Goal: Information Seeking & Learning: Learn about a topic

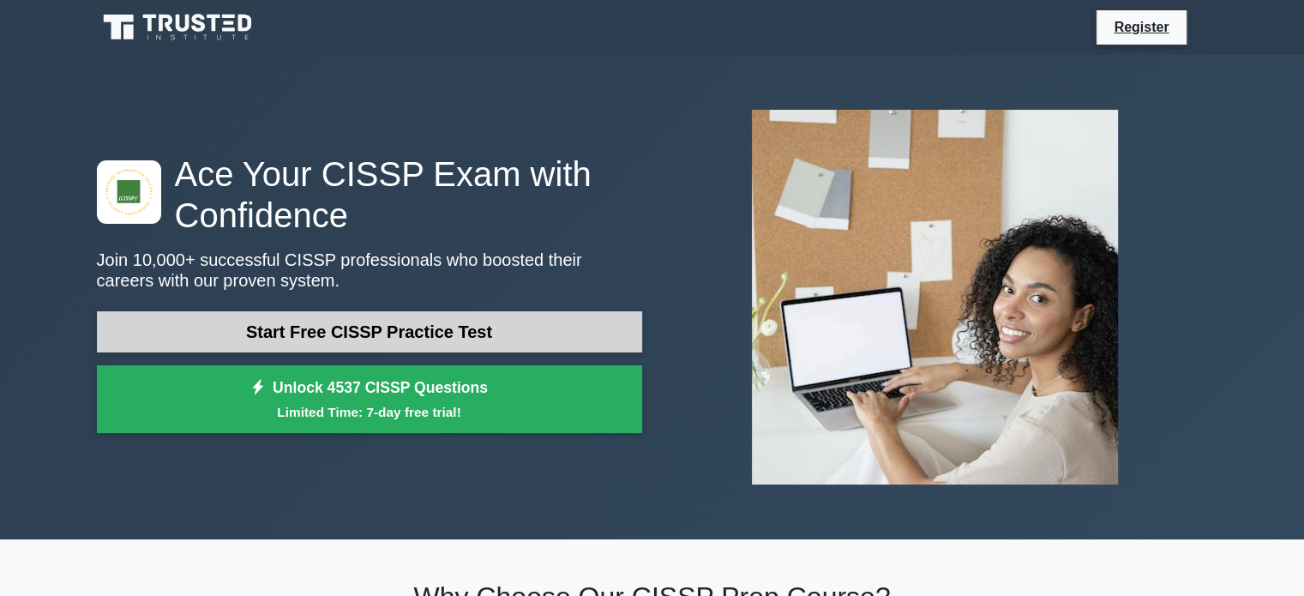
click at [451, 336] on link "Start Free CISSP Practice Test" at bounding box center [369, 331] width 545 height 41
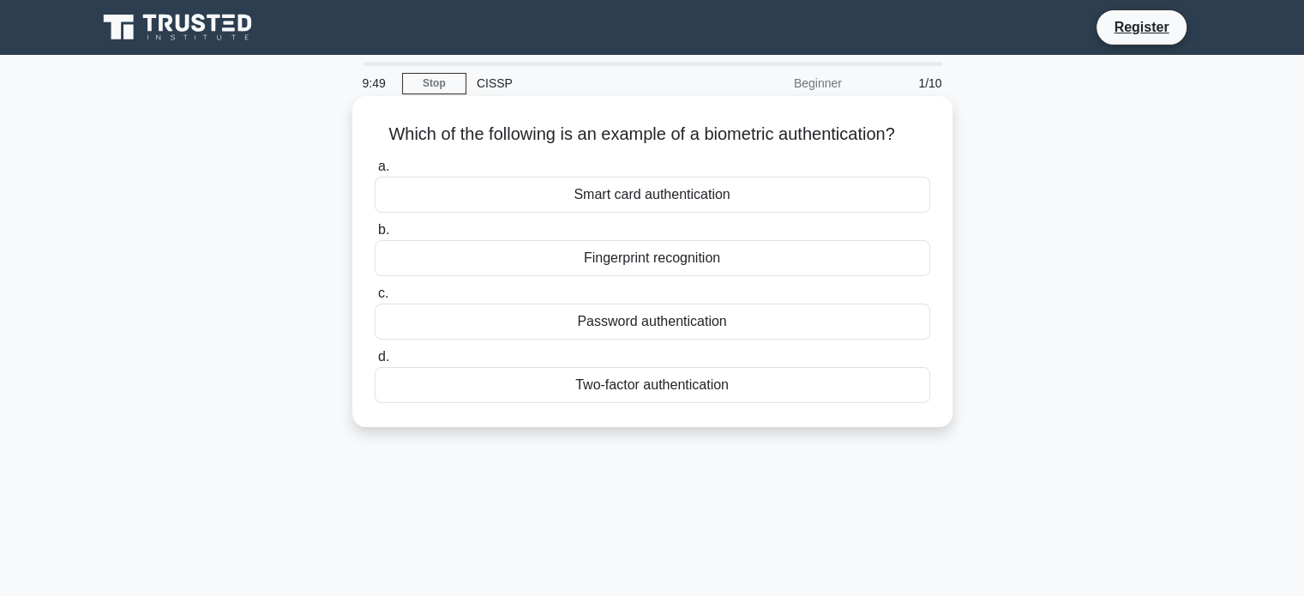
click at [565, 276] on div "Fingerprint recognition" at bounding box center [652, 258] width 555 height 36
click at [375, 236] on input "b. Fingerprint recognition" at bounding box center [375, 230] width 0 height 11
click at [638, 264] on div "Authentication" at bounding box center [652, 258] width 555 height 36
click at [375, 236] on input "b. Authentication" at bounding box center [375, 230] width 0 height 11
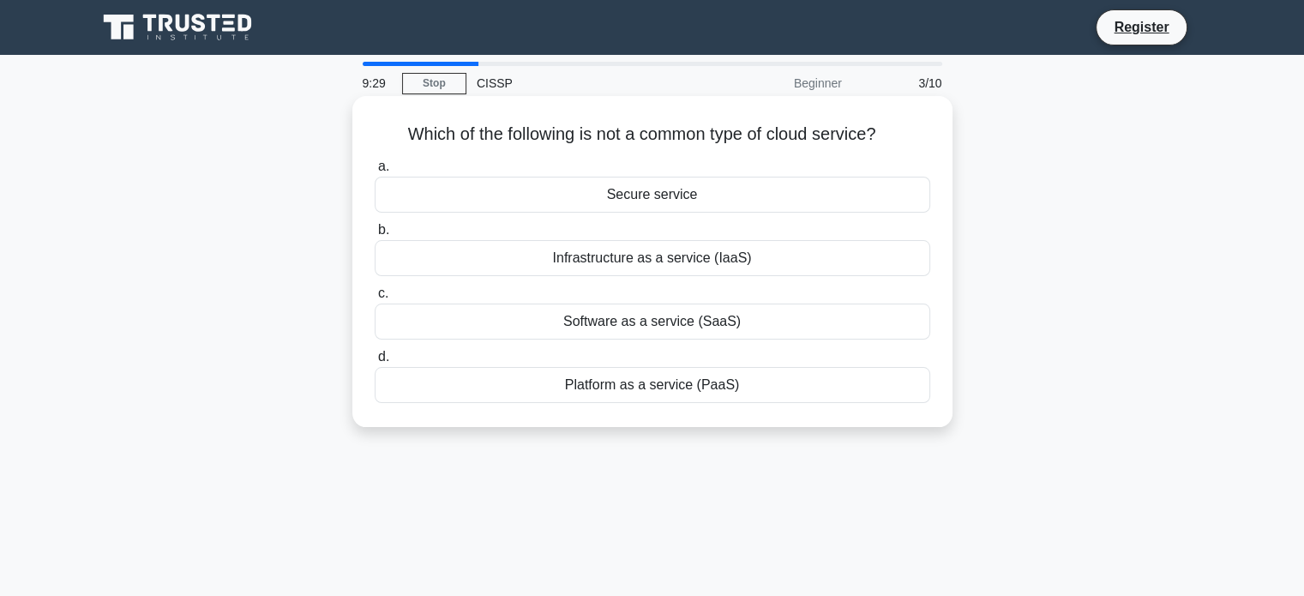
click at [627, 189] on div "Secure service" at bounding box center [652, 195] width 555 height 36
click at [375, 172] on input "a. Secure service" at bounding box center [375, 166] width 0 height 11
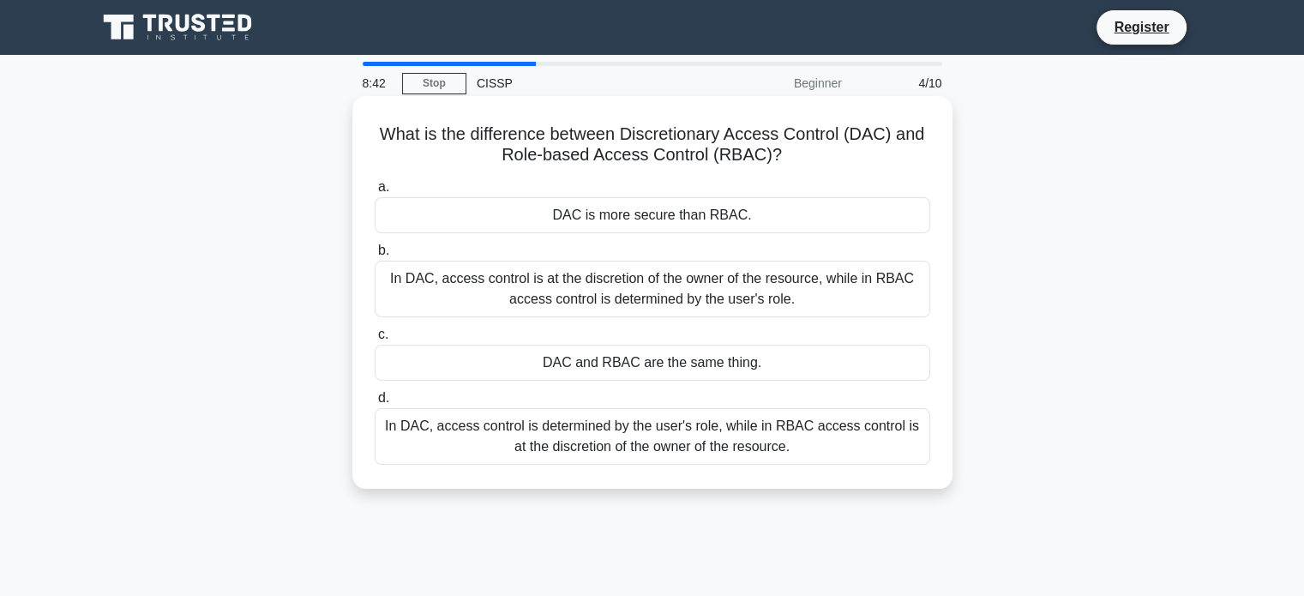
click at [597, 299] on div "In DAC, access control is at the discretion of the owner of the resource, while…" at bounding box center [652, 289] width 555 height 57
click at [375, 256] on input "b. In DAC, access control is at the discretion of the owner of the resource, wh…" at bounding box center [375, 250] width 0 height 11
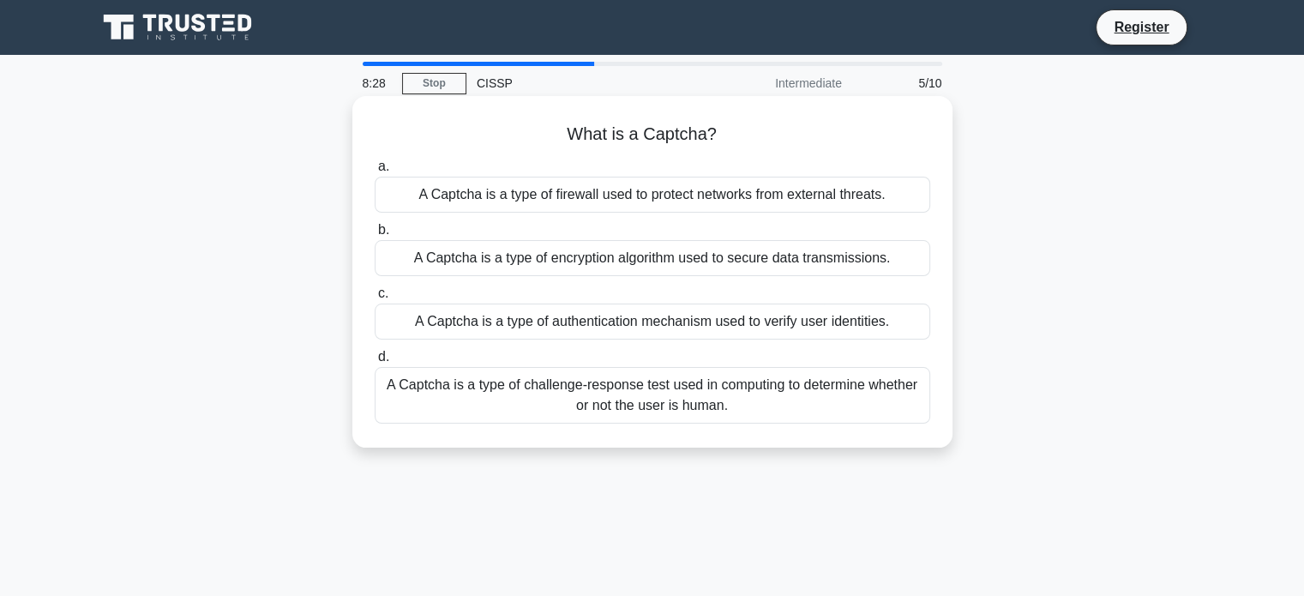
click at [507, 414] on div "A Captcha is a type of challenge-response test used in computing to determine w…" at bounding box center [652, 395] width 555 height 57
click at [375, 363] on input "d. A Captcha is a type of challenge-response test used in computing to determin…" at bounding box center [375, 356] width 0 height 11
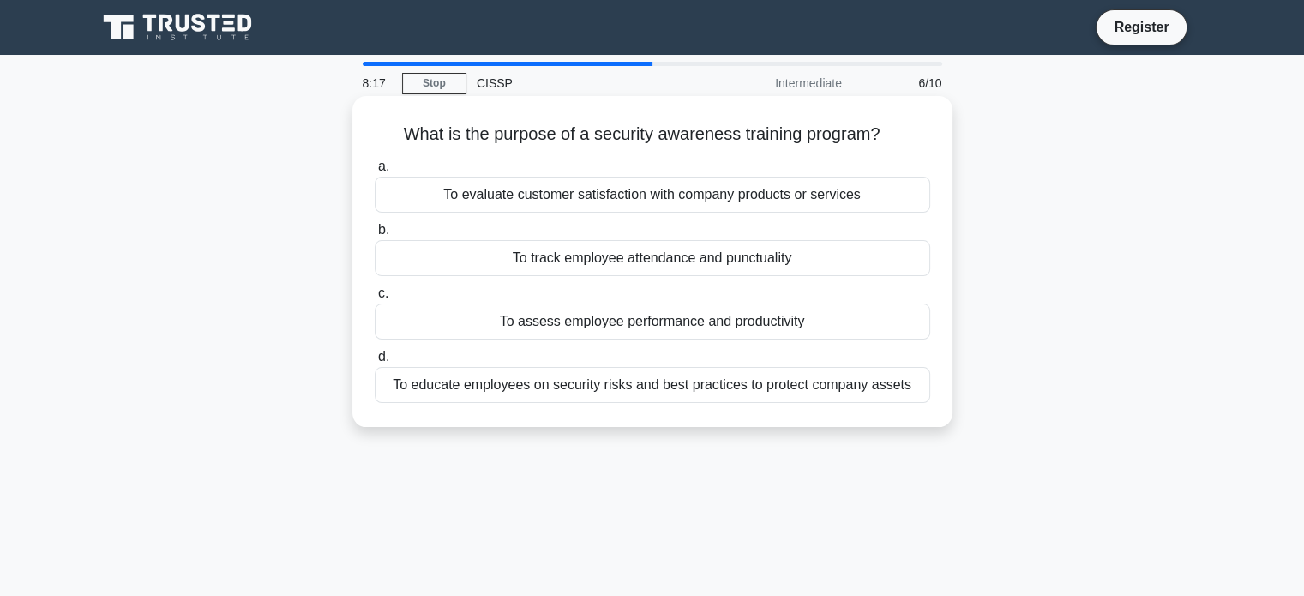
click at [508, 380] on div "To educate employees on security risks and best practices to protect company as…" at bounding box center [652, 385] width 555 height 36
click at [375, 363] on input "d. To educate employees on security risks and best practices to protect company…" at bounding box center [375, 356] width 0 height 11
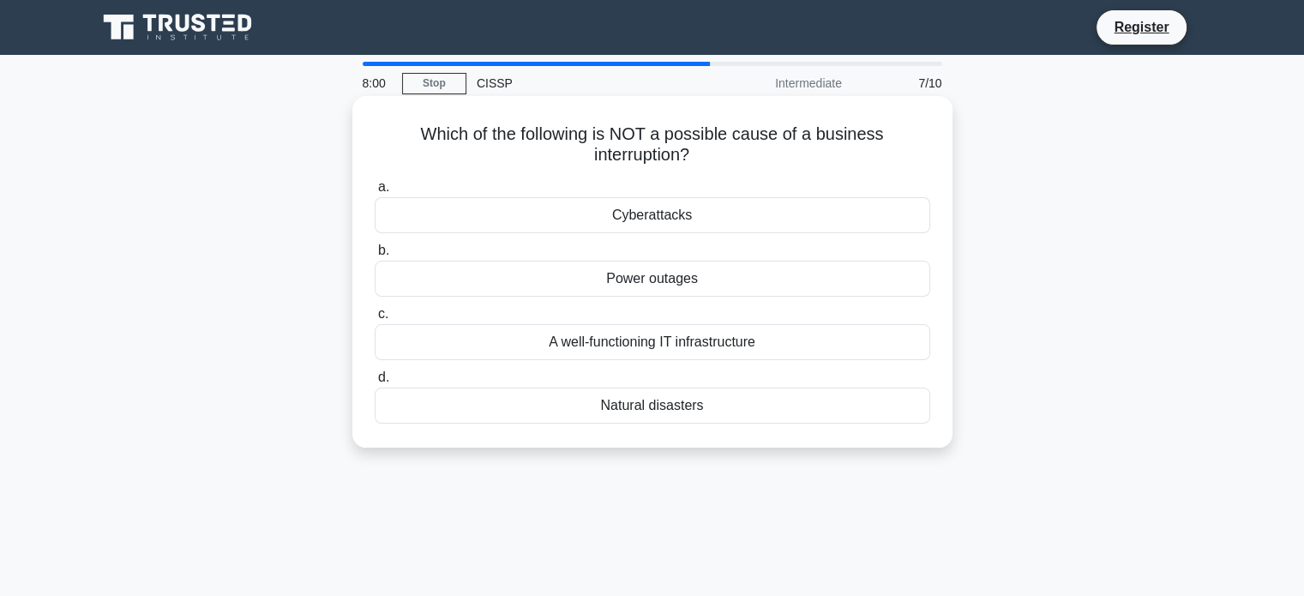
click at [581, 342] on div "A well-functioning IT infrastructure" at bounding box center [652, 342] width 555 height 36
click at [375, 320] on input "c. A well-functioning IT infrastructure" at bounding box center [375, 314] width 0 height 11
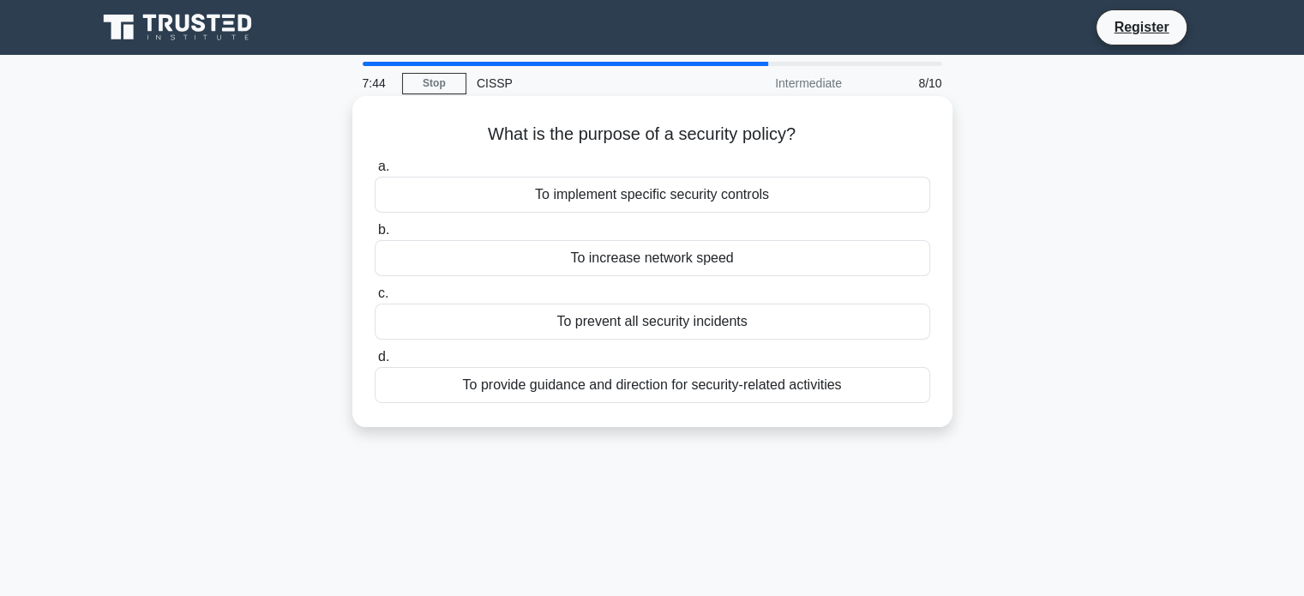
click at [582, 384] on div "To provide guidance and direction for security-related activities" at bounding box center [652, 385] width 555 height 36
click at [375, 363] on input "d. To provide guidance and direction for security-related activities" at bounding box center [375, 356] width 0 height 11
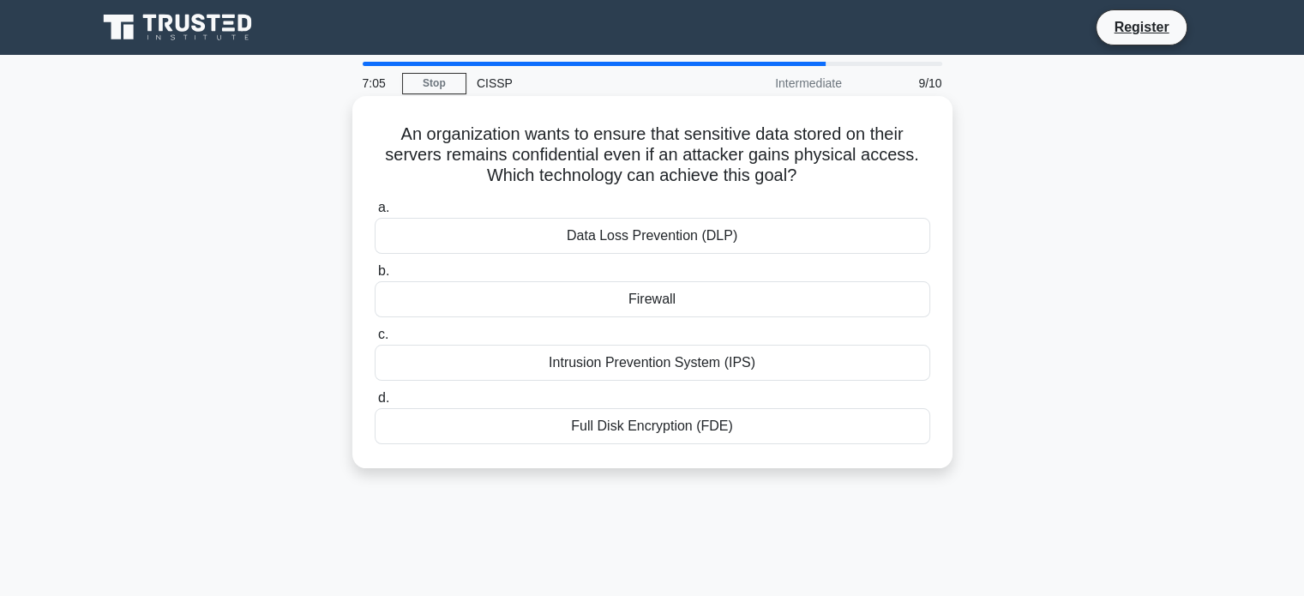
click at [629, 235] on div "Data Loss Prevention (DLP)" at bounding box center [652, 236] width 555 height 36
click at [375, 213] on input "a. Data Loss Prevention (DLP)" at bounding box center [375, 207] width 0 height 11
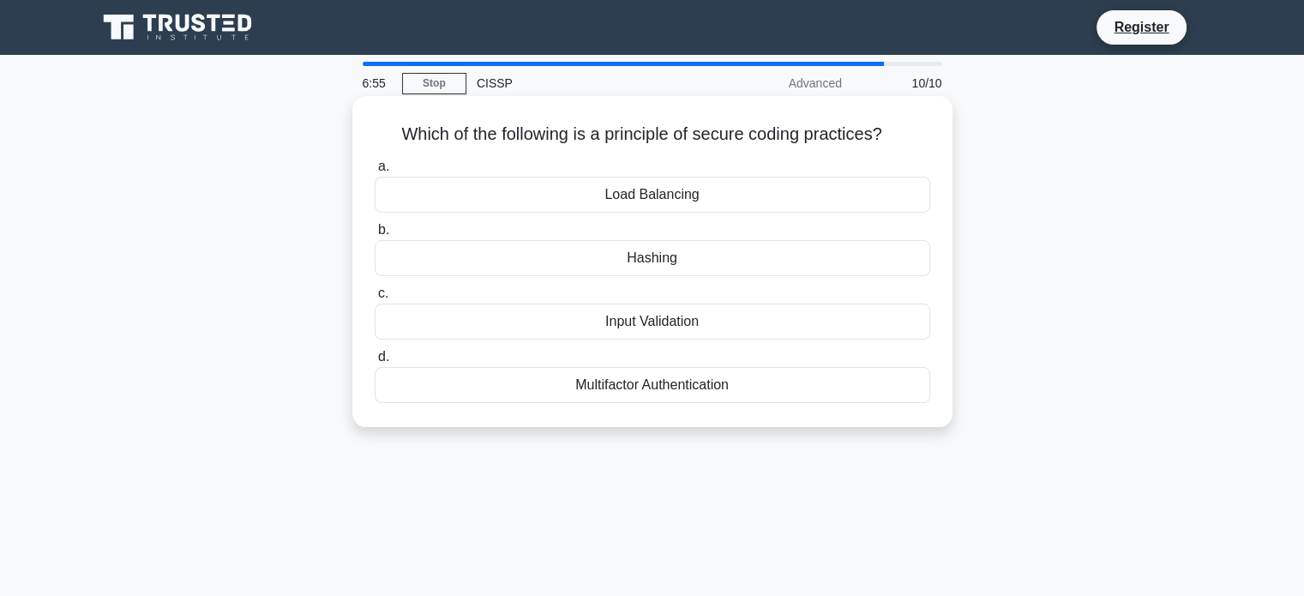
click at [638, 261] on div "Hashing" at bounding box center [652, 258] width 555 height 36
click at [375, 236] on input "b. Hashing" at bounding box center [375, 230] width 0 height 11
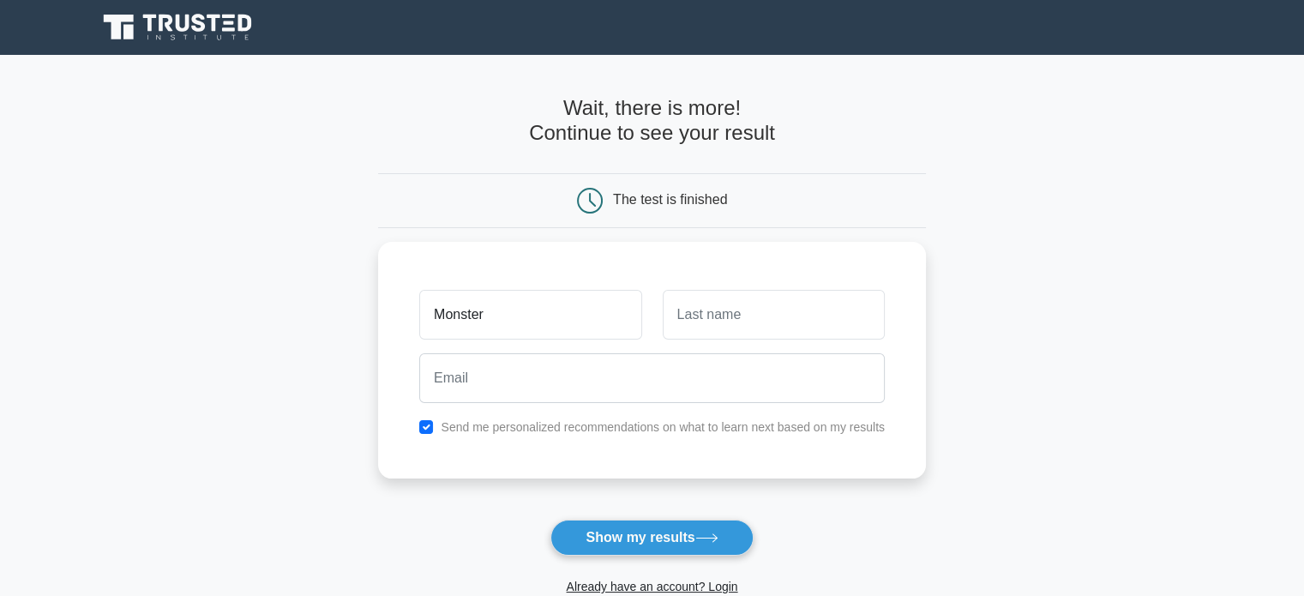
type input "Monster"
type input "Pitbull"
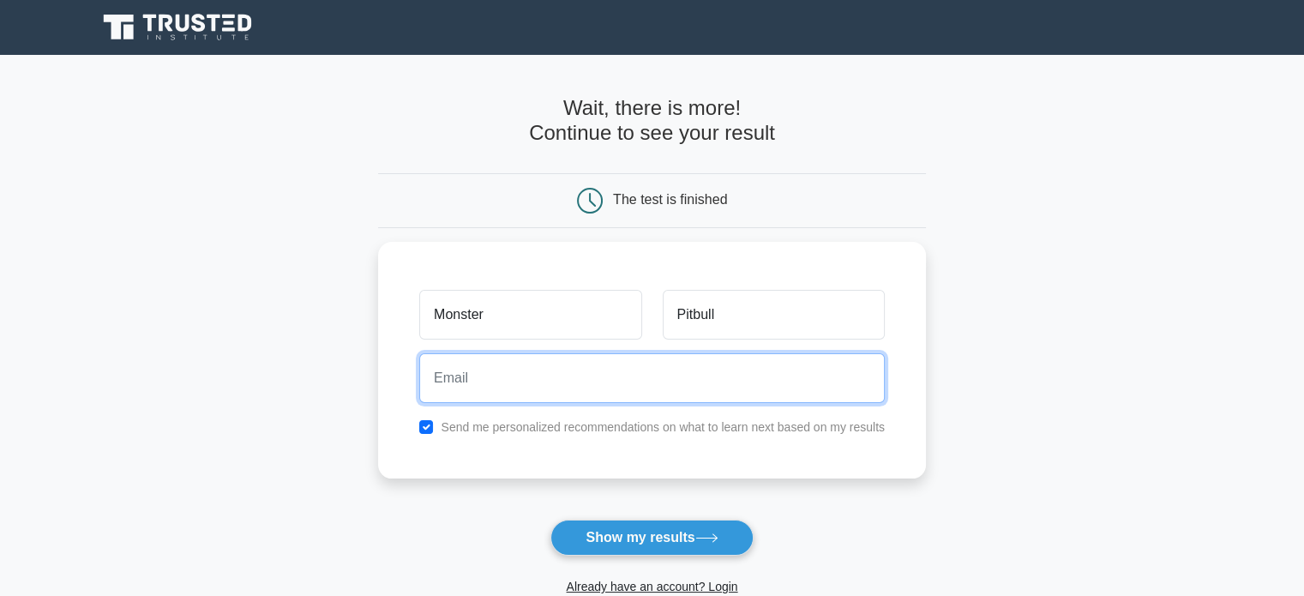
type input "i"
type input "d"
type input "monsterpit@gmail.com"
click at [550, 519] on button "Show my results" at bounding box center [651, 537] width 202 height 36
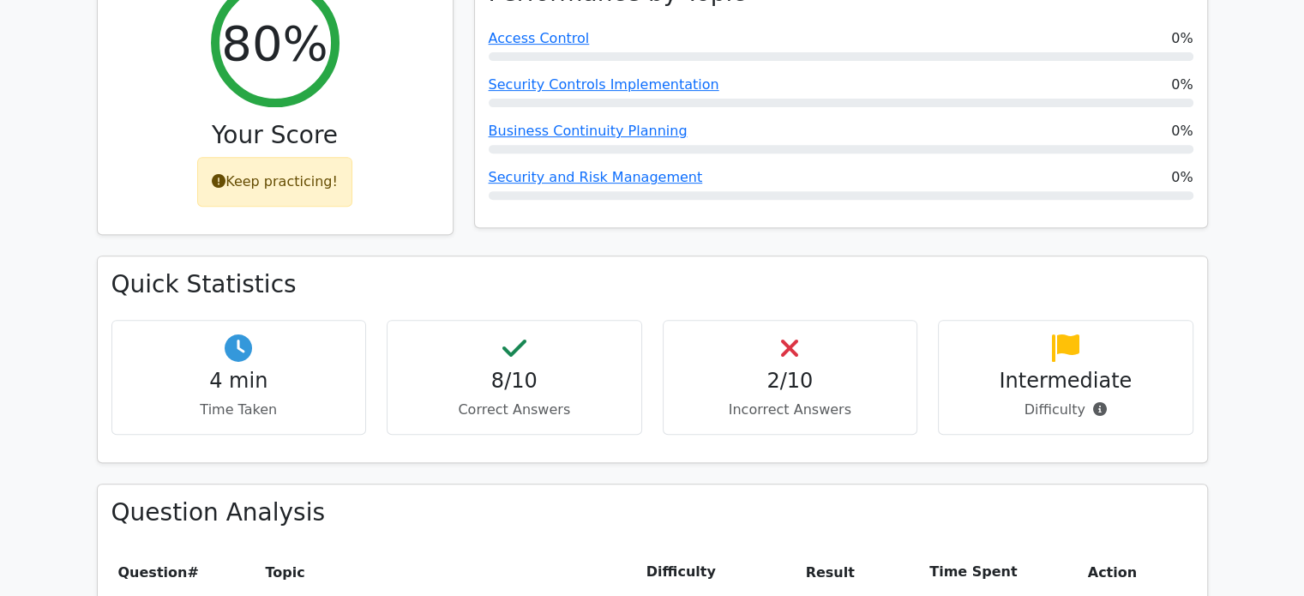
scroll to position [703, 0]
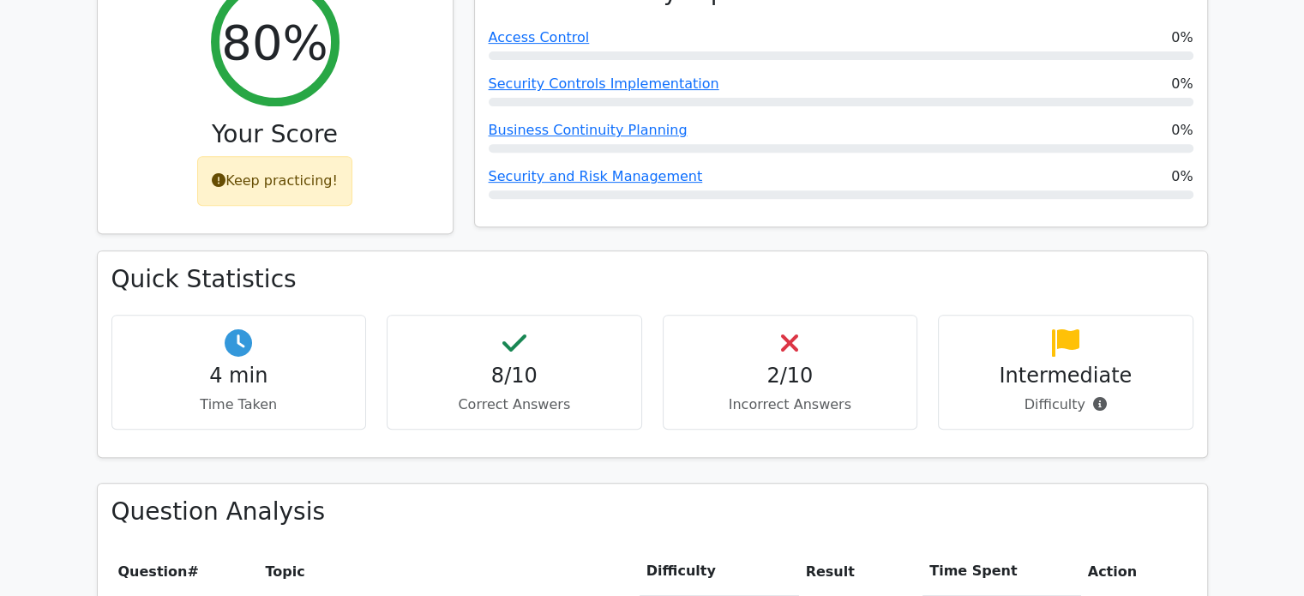
click at [813, 315] on div "2/10 Incorrect Answers" at bounding box center [789, 373] width 255 height 116
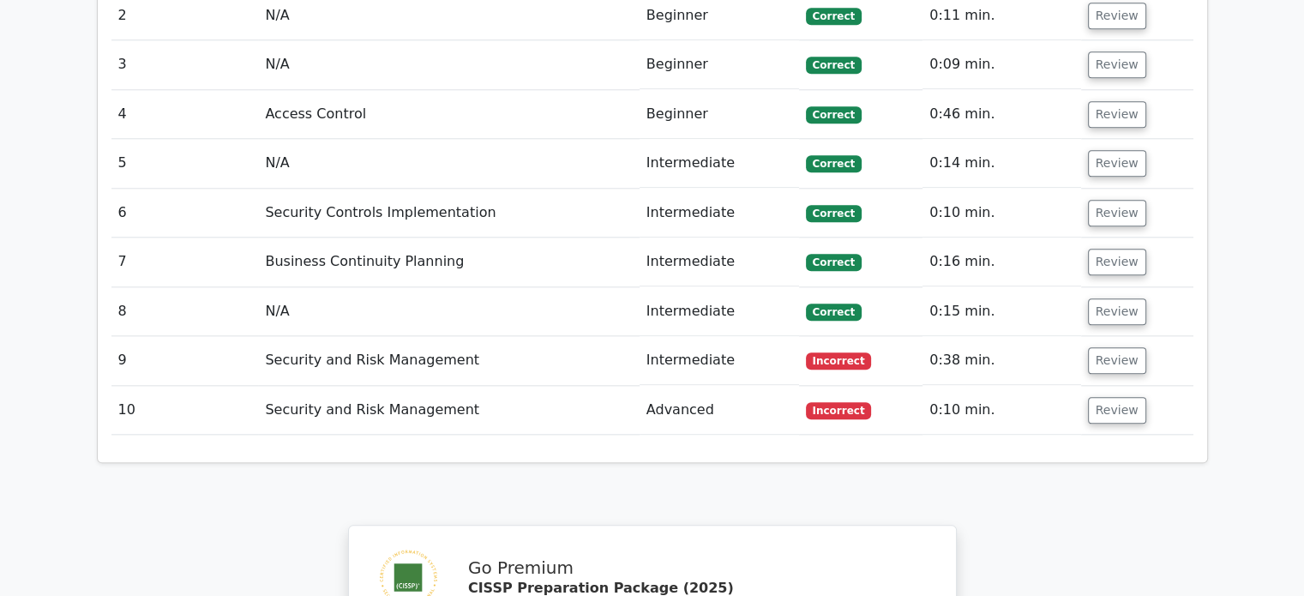
scroll to position [1876, 0]
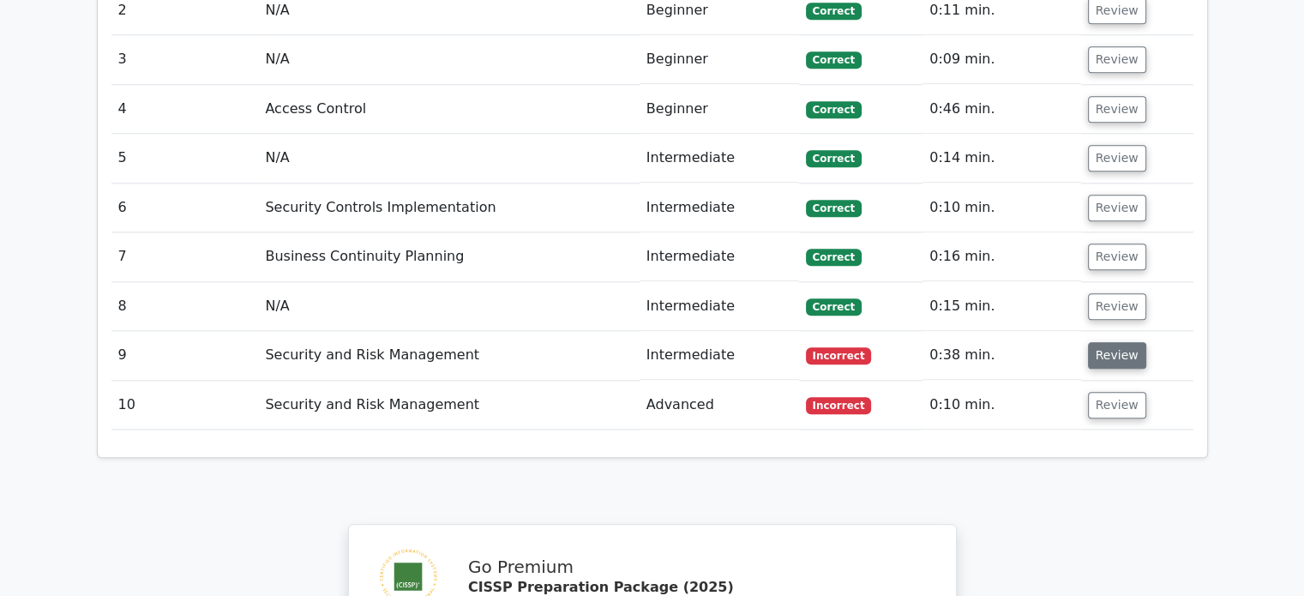
click at [1105, 342] on button "Review" at bounding box center [1117, 355] width 58 height 27
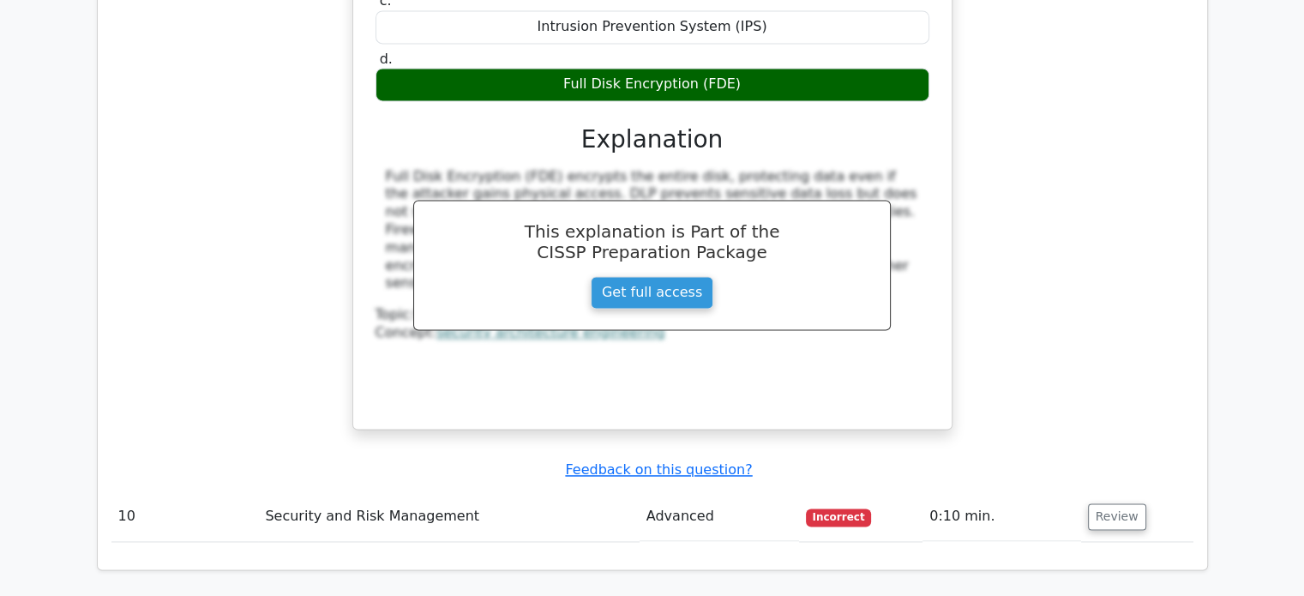
scroll to position [2480, 0]
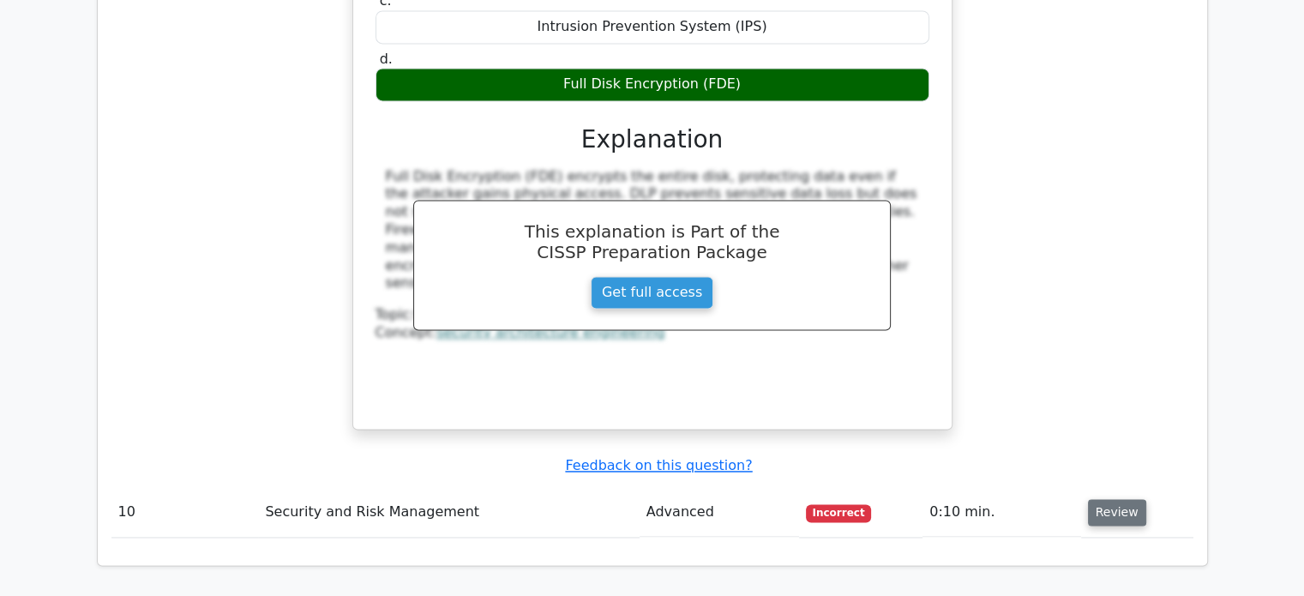
click at [1107, 499] on button "Review" at bounding box center [1117, 512] width 58 height 27
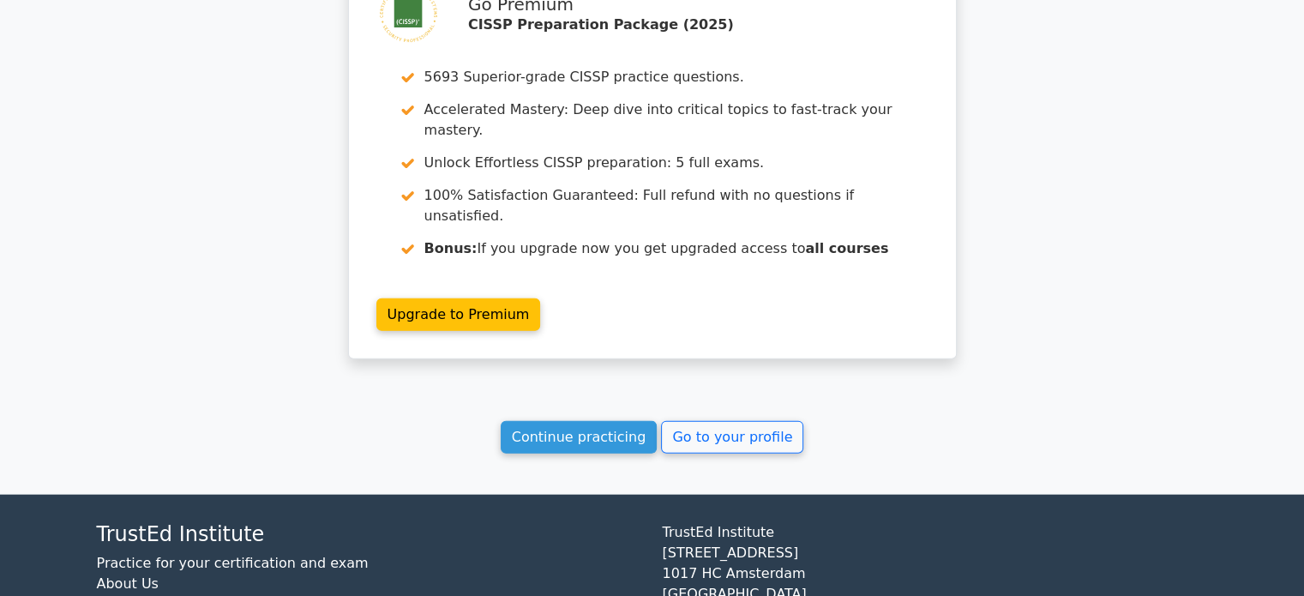
scroll to position [3804, 0]
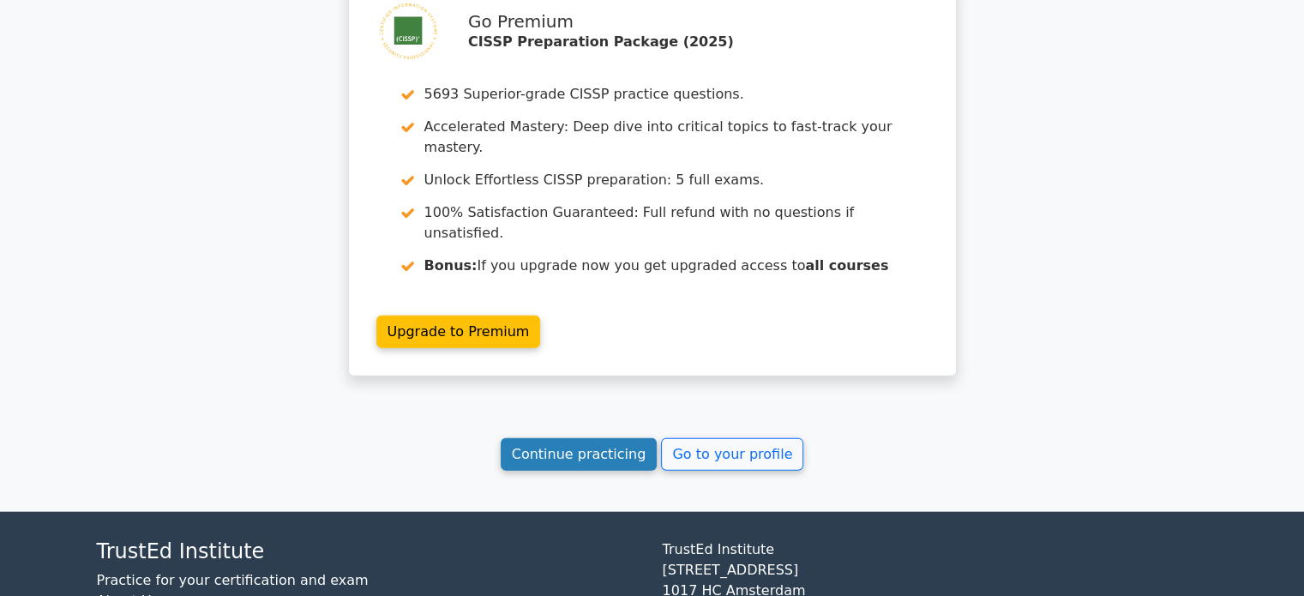
click at [596, 438] on link "Continue practicing" at bounding box center [579, 454] width 157 height 33
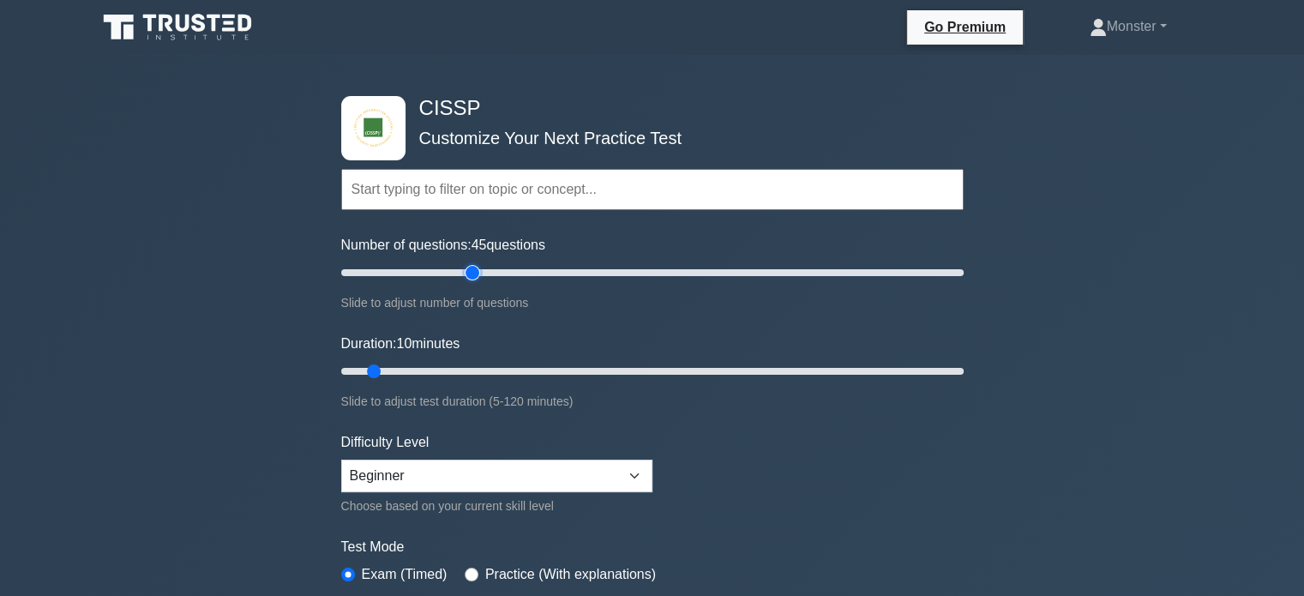
drag, startPoint x: 369, startPoint y: 269, endPoint x: 479, endPoint y: 307, distance: 116.8
type input "45"
click at [479, 283] on input "Number of questions: 45 questions" at bounding box center [652, 272] width 622 height 21
type input "10"
drag, startPoint x: 373, startPoint y: 366, endPoint x: 381, endPoint y: 380, distance: 15.7
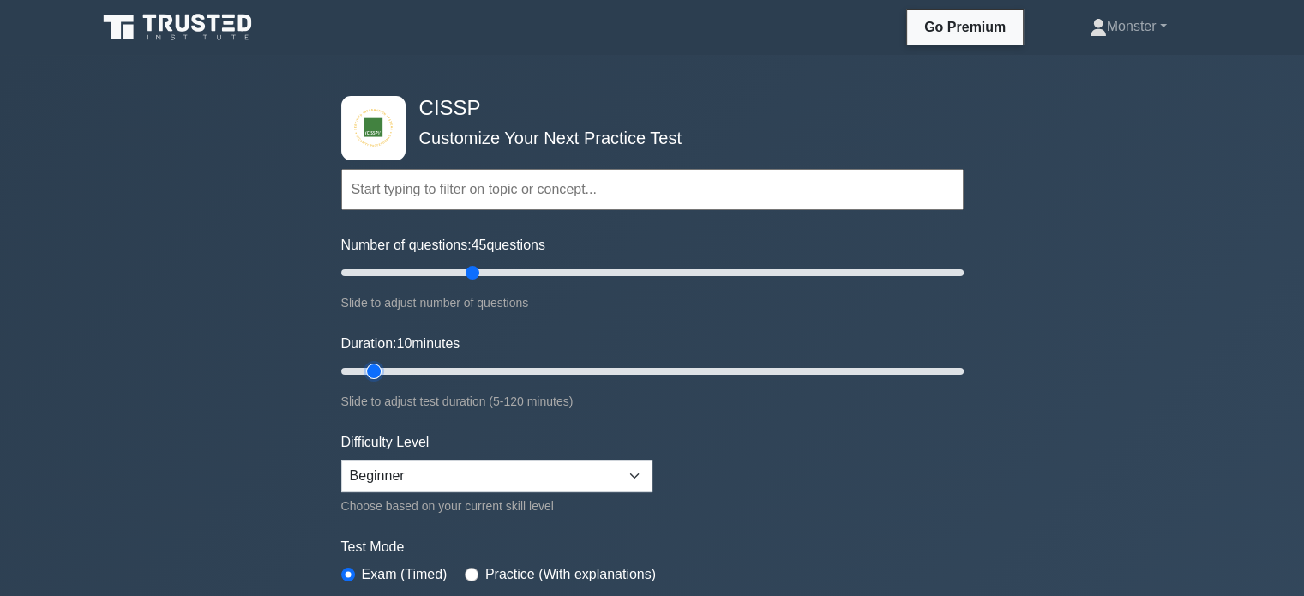
click at [381, 380] on input "Duration: 10 minutes" at bounding box center [652, 371] width 622 height 21
drag, startPoint x: 469, startPoint y: 273, endPoint x: 369, endPoint y: 256, distance: 101.6
type input "10"
click at [369, 262] on input "Number of questions: 10 questions" at bounding box center [652, 272] width 622 height 21
click at [442, 477] on select "Beginner Intermediate Expert" at bounding box center [496, 475] width 311 height 33
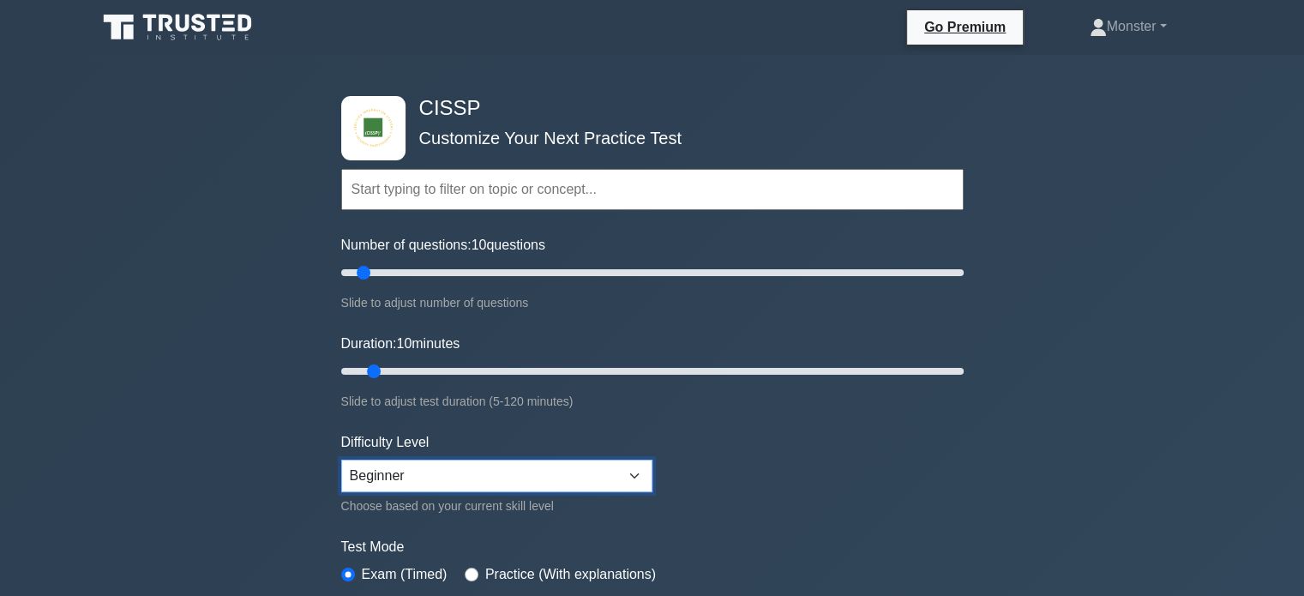
click at [442, 485] on select "Beginner Intermediate Expert" at bounding box center [496, 475] width 311 height 33
select select "expert"
click at [341, 459] on select "Beginner Intermediate Expert" at bounding box center [496, 475] width 311 height 33
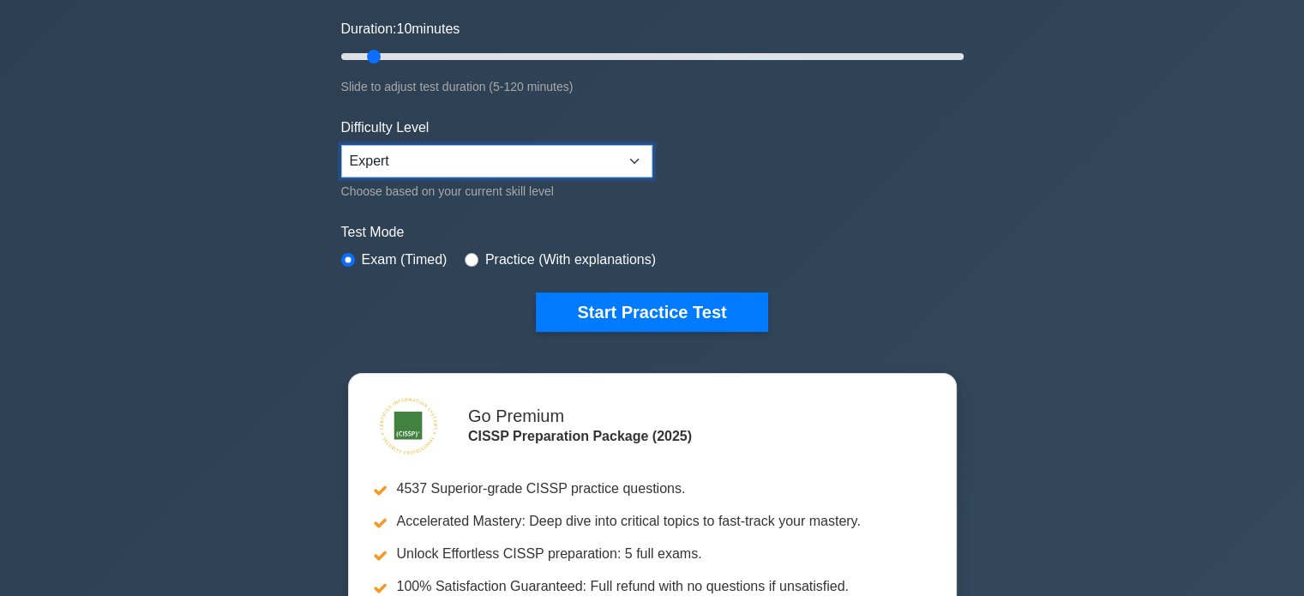
scroll to position [315, 0]
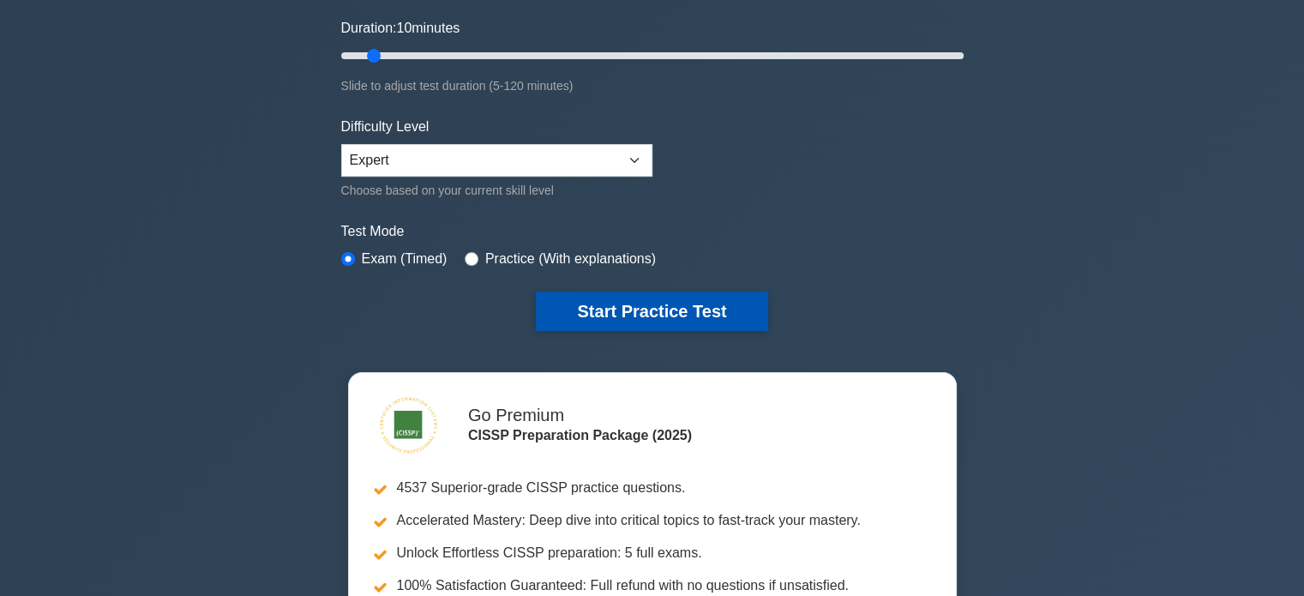
click at [584, 320] on button "Start Practice Test" at bounding box center [651, 310] width 231 height 39
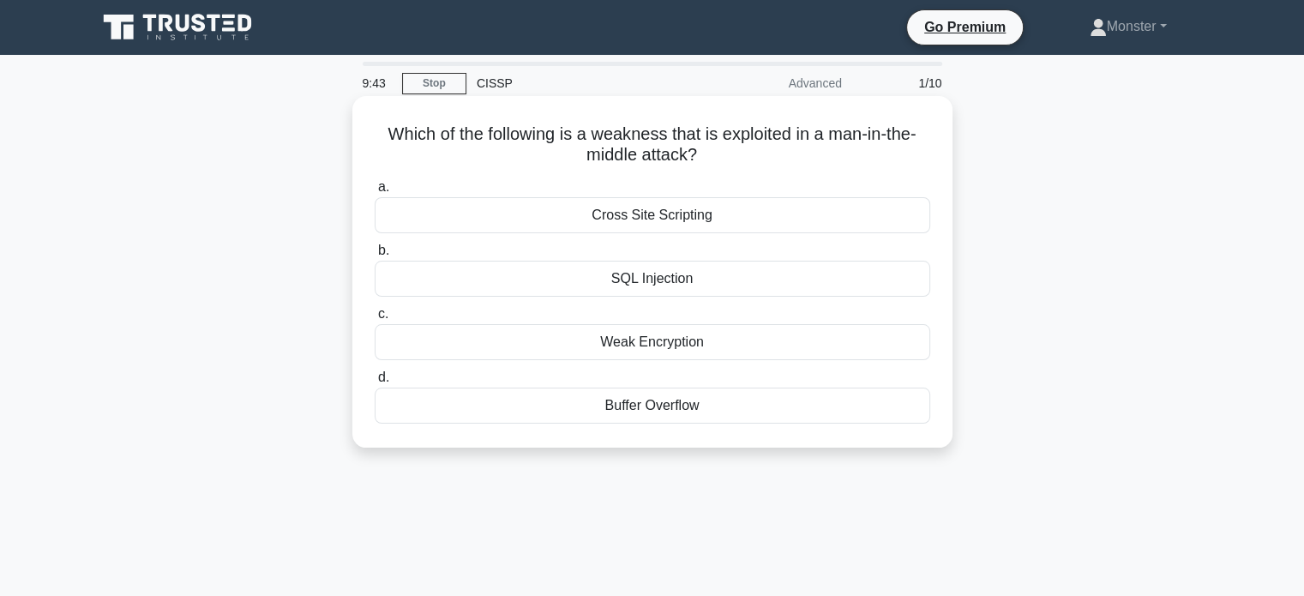
click at [613, 222] on div "Cross Site Scripting" at bounding box center [652, 215] width 555 height 36
click at [375, 193] on input "a. Cross Site Scripting" at bounding box center [375, 187] width 0 height 11
click at [625, 349] on div "Configuration" at bounding box center [652, 342] width 555 height 36
click at [375, 320] on input "c. Configuration" at bounding box center [375, 314] width 0 height 11
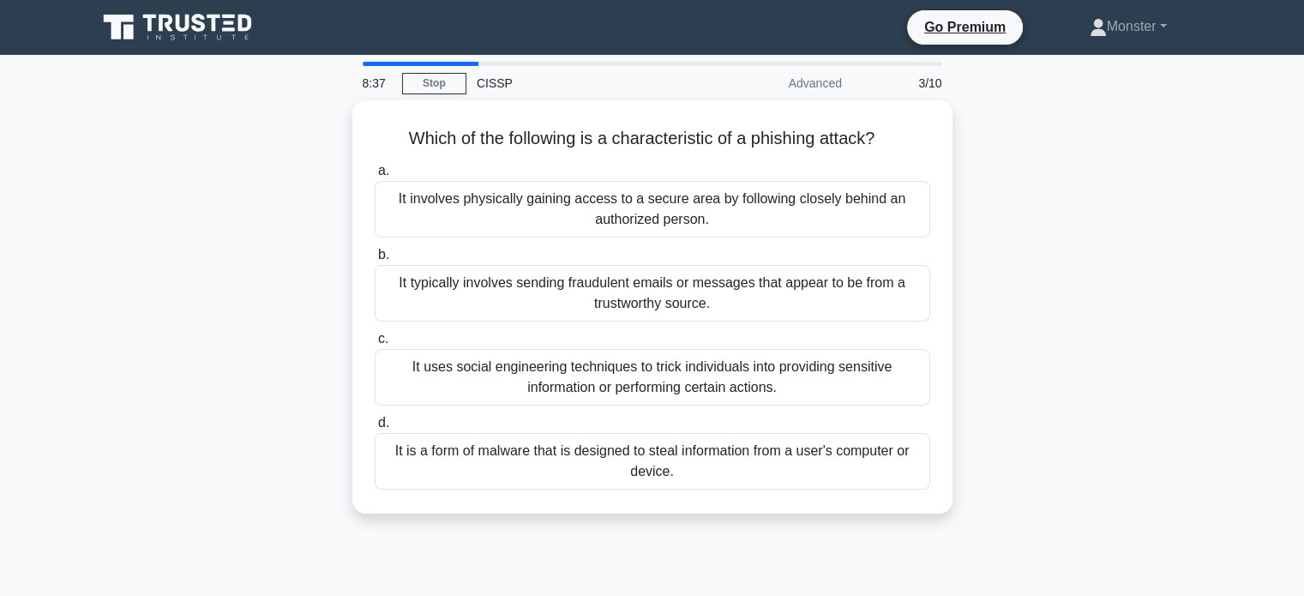
drag, startPoint x: 1049, startPoint y: 373, endPoint x: 1016, endPoint y: 403, distance: 44.9
click at [1016, 403] on div "Which of the following is a characteristic of a phishing attack? .spinner_0XTQ{…" at bounding box center [652, 317] width 1131 height 434
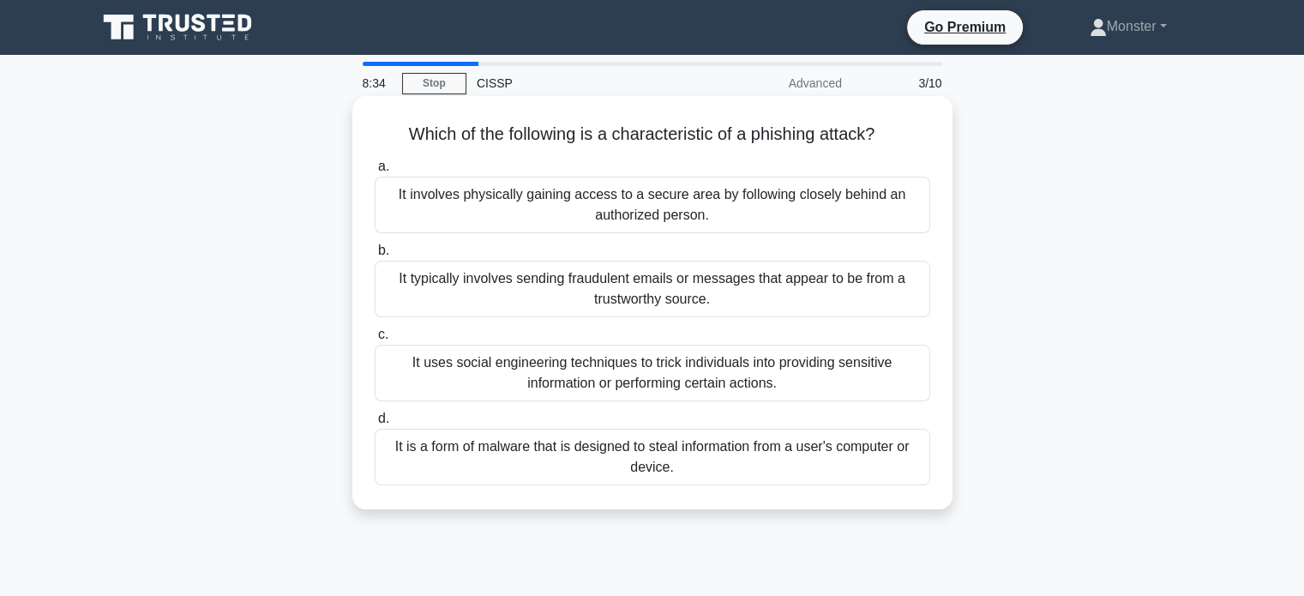
click at [773, 369] on div "It uses social engineering techniques to trick individuals into providing sensi…" at bounding box center [652, 373] width 555 height 57
click at [375, 340] on input "c. It uses social engineering techniques to trick individuals into providing se…" at bounding box center [375, 334] width 0 height 11
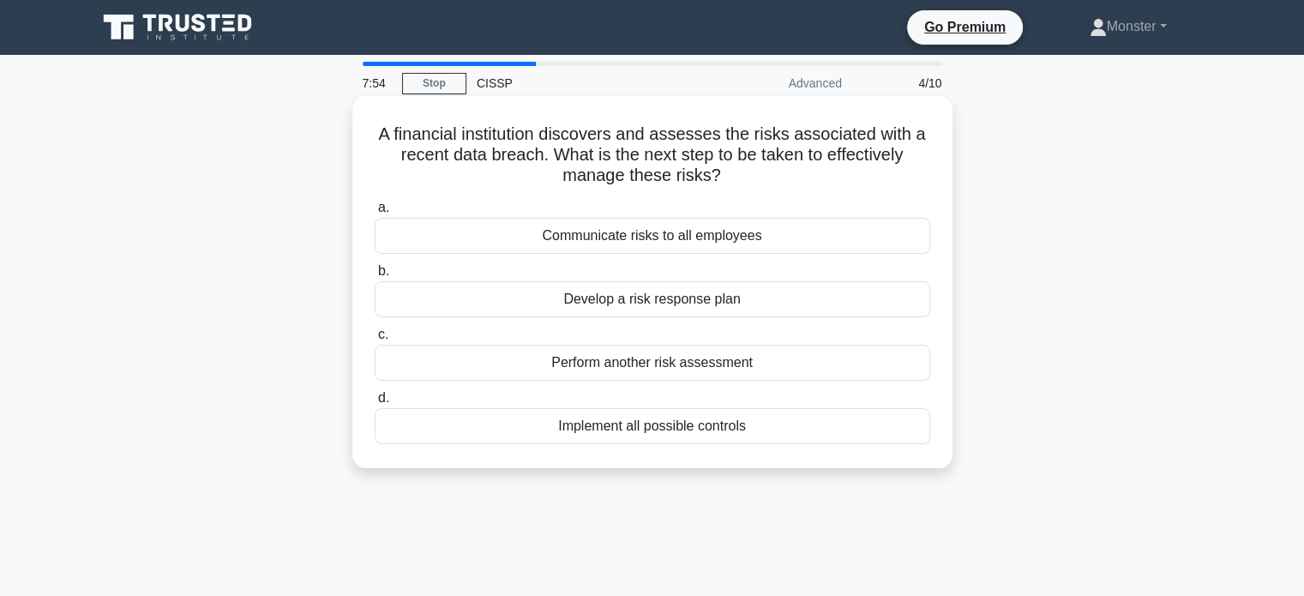
click at [745, 303] on div "Develop a risk response plan" at bounding box center [652, 299] width 555 height 36
click at [375, 277] on input "b. Develop a risk response plan" at bounding box center [375, 271] width 0 height 11
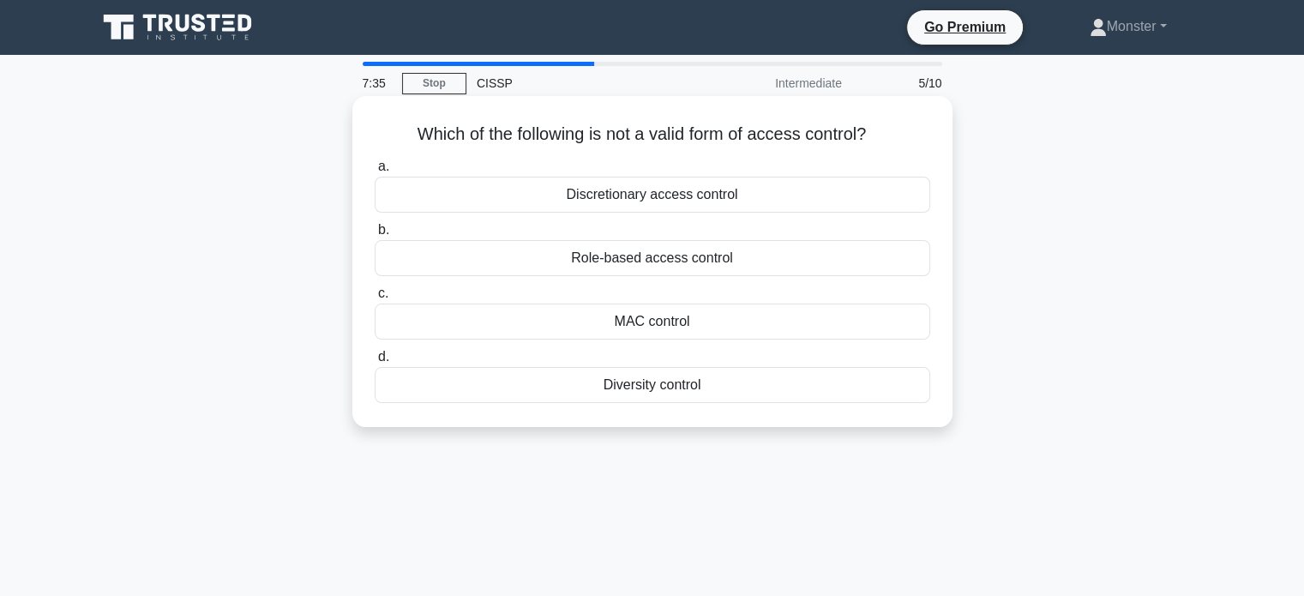
click at [664, 393] on div "Diversity control" at bounding box center [652, 385] width 555 height 36
click at [375, 363] on input "d. Diversity control" at bounding box center [375, 356] width 0 height 11
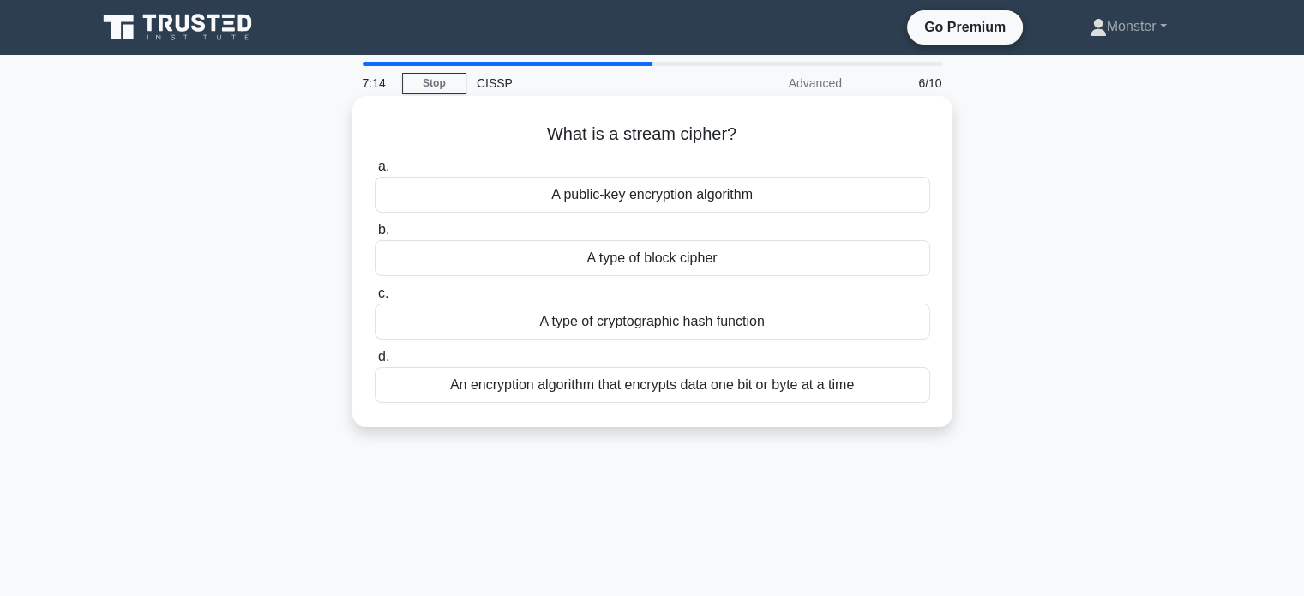
click at [664, 383] on div "An encryption algorithm that encrypts data one bit or byte at a time" at bounding box center [652, 385] width 555 height 36
click at [375, 363] on input "d. An encryption algorithm that encrypts data one bit or byte at a time" at bounding box center [375, 356] width 0 height 11
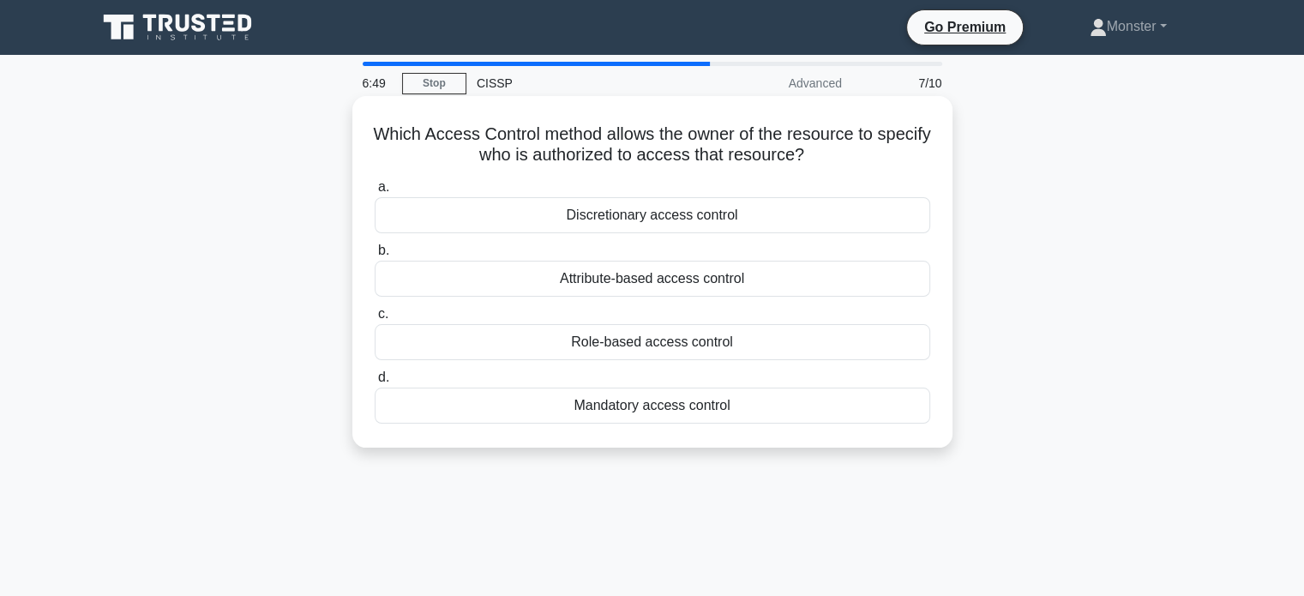
click at [828, 335] on div "Role-based access control" at bounding box center [652, 342] width 555 height 36
click at [375, 320] on input "c. Role-based access control" at bounding box center [375, 314] width 0 height 11
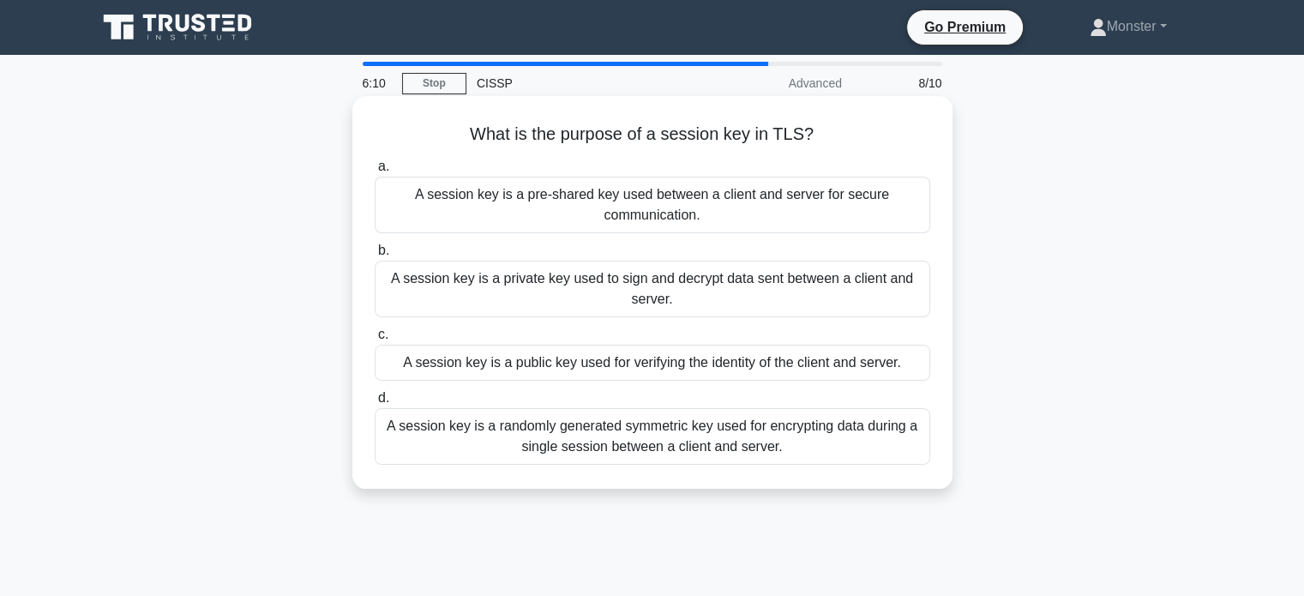
click at [737, 449] on div "A session key is a randomly generated symmetric key used for encrypting data du…" at bounding box center [652, 436] width 555 height 57
click at [375, 404] on input "d. A session key is a randomly generated symmetric key used for encrypting data…" at bounding box center [375, 398] width 0 height 11
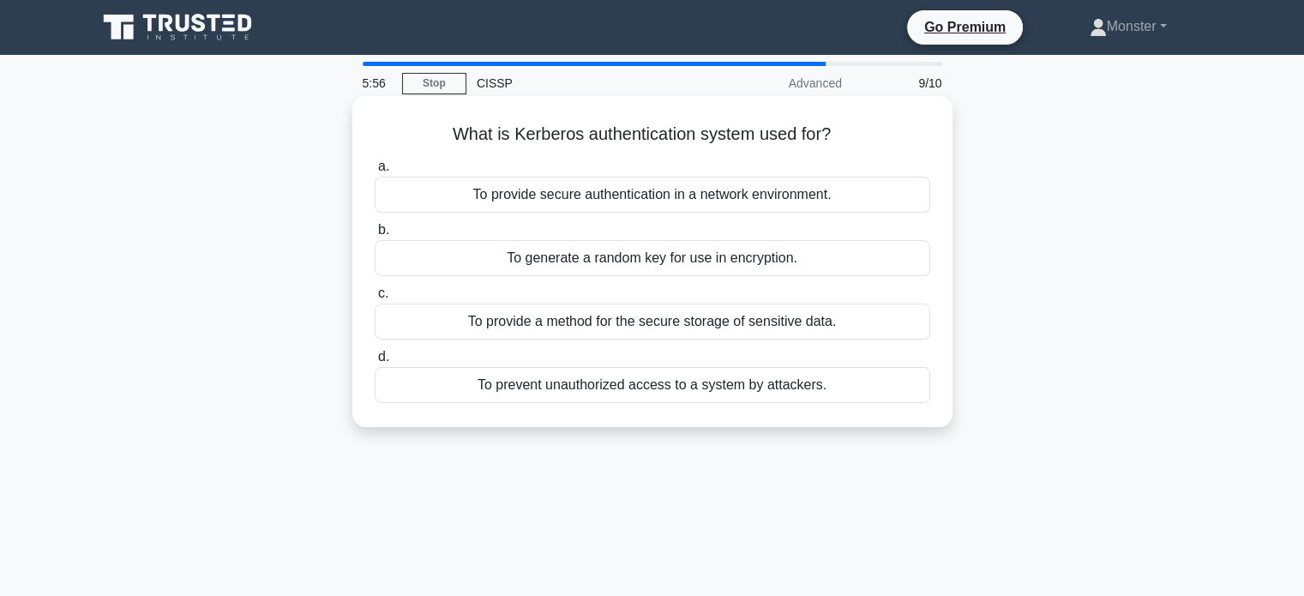
click at [671, 387] on div "To prevent unauthorized access to a system by attackers." at bounding box center [652, 385] width 555 height 36
click at [375, 363] on input "d. To prevent unauthorized access to a system by attackers." at bounding box center [375, 356] width 0 height 11
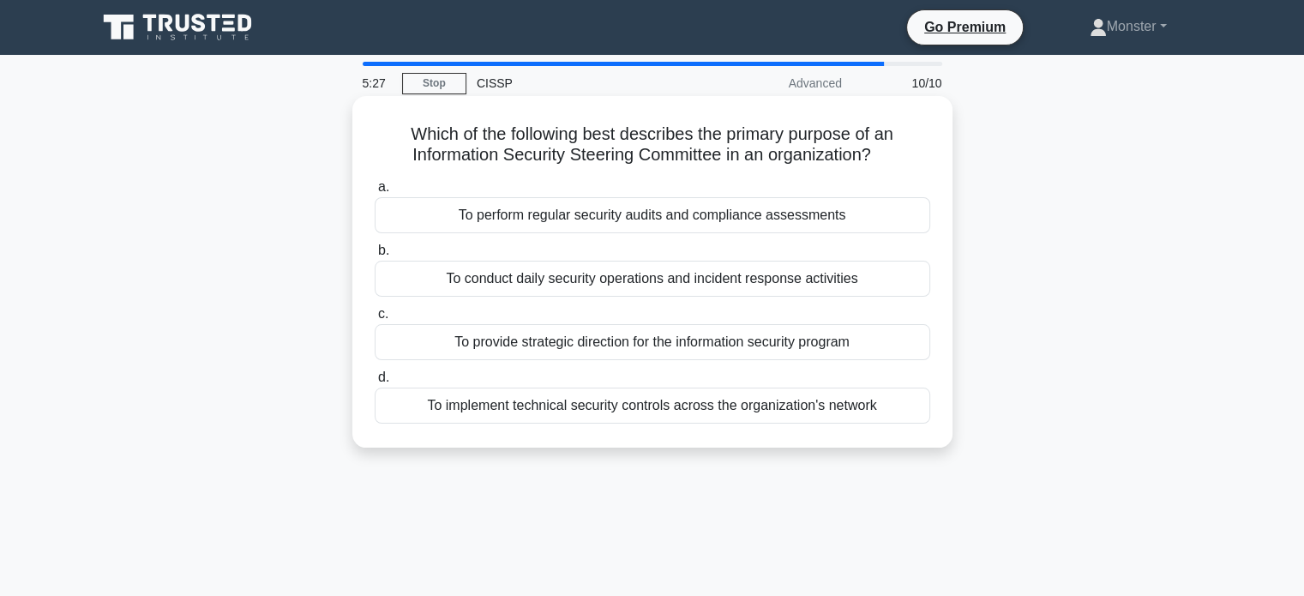
click at [859, 348] on div "To provide strategic direction for the information security program" at bounding box center [652, 342] width 555 height 36
click at [375, 320] on input "c. To provide strategic direction for the information security program" at bounding box center [375, 314] width 0 height 11
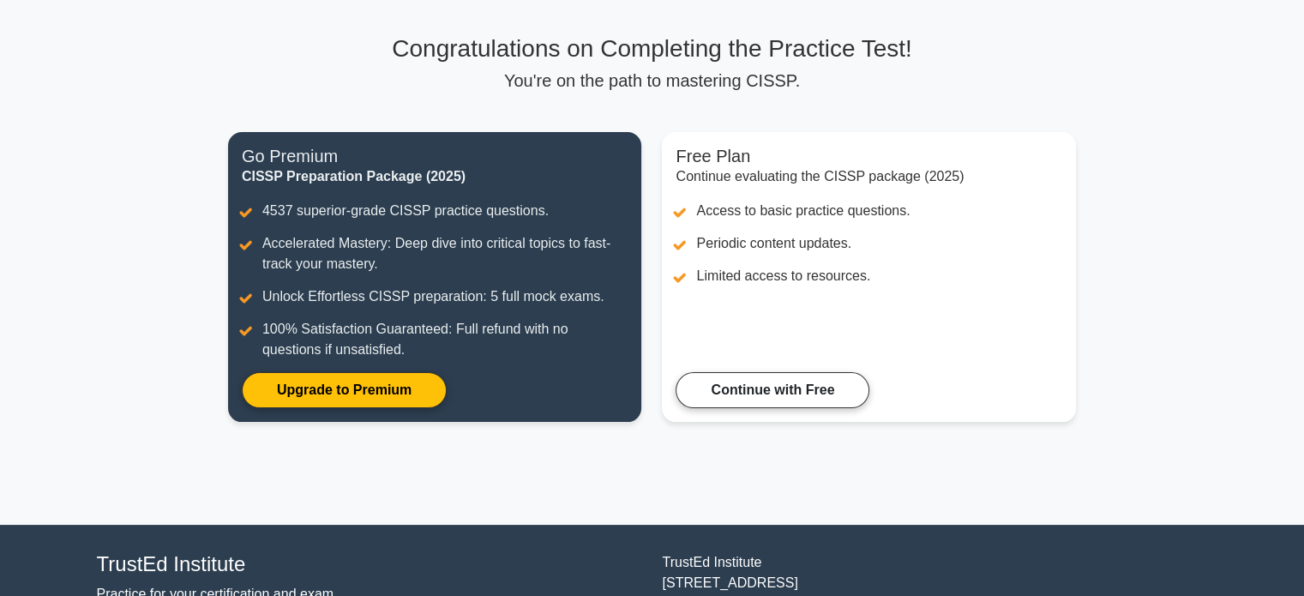
scroll to position [103, 0]
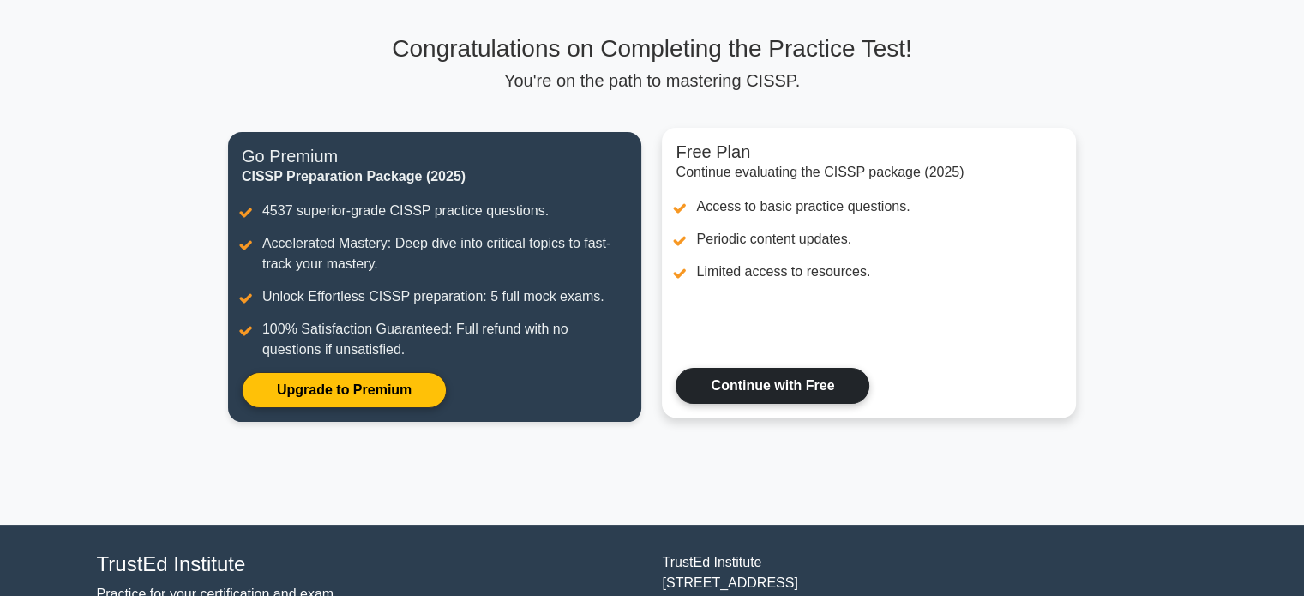
click at [804, 381] on link "Continue with Free" at bounding box center [772, 386] width 194 height 36
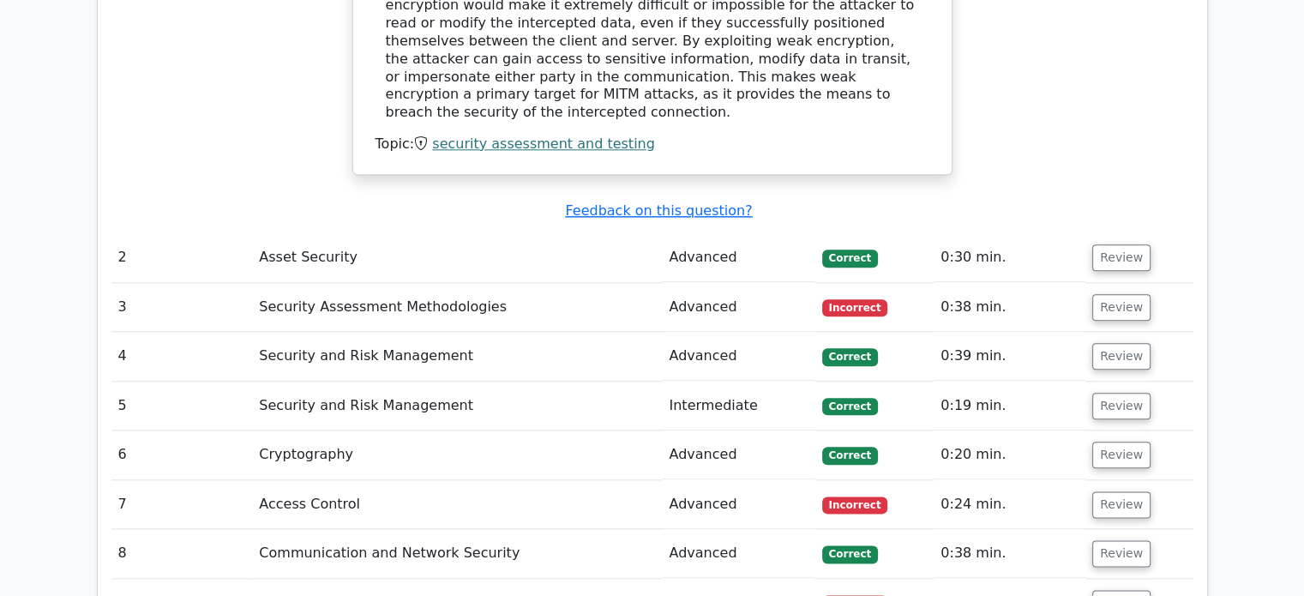
scroll to position [1978, 0]
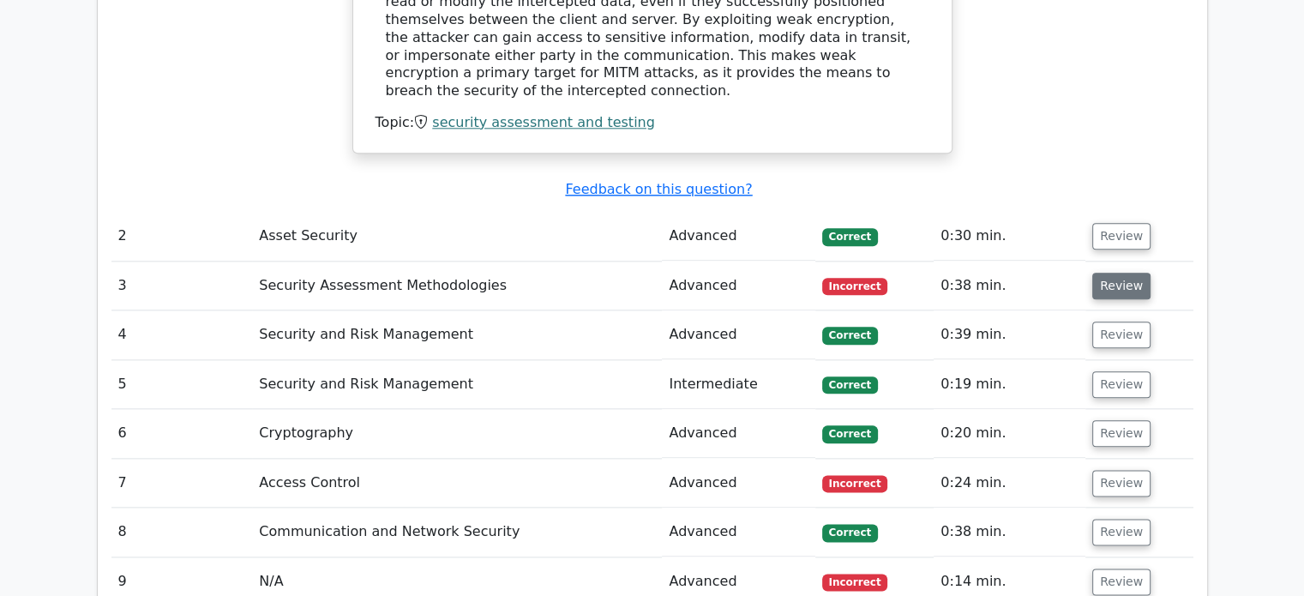
click at [1111, 273] on button "Review" at bounding box center [1121, 286] width 58 height 27
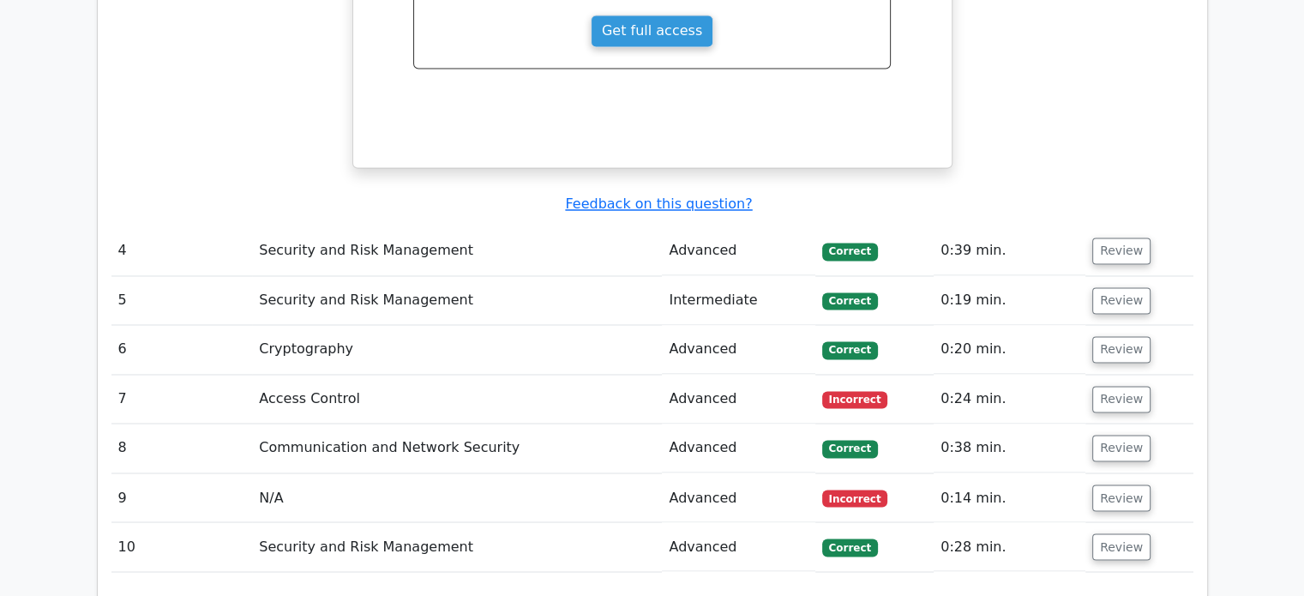
scroll to position [2804, 0]
click at [1107, 386] on button "Review" at bounding box center [1121, 399] width 58 height 27
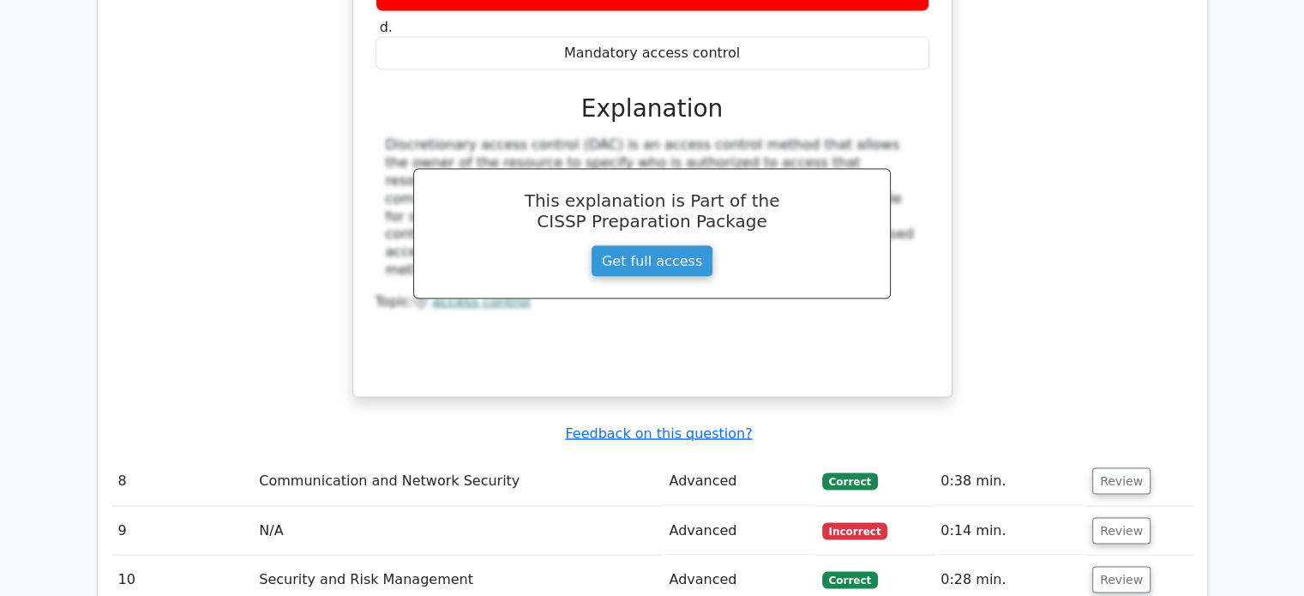
scroll to position [3462, 0]
click at [1107, 518] on button "Review" at bounding box center [1121, 531] width 58 height 27
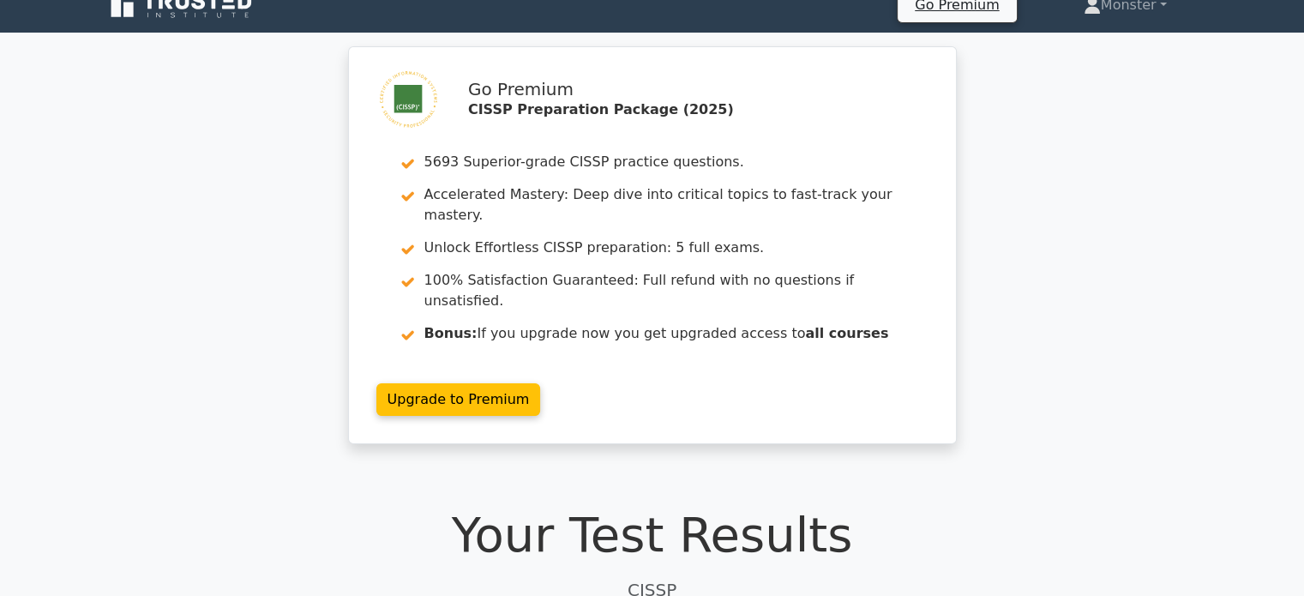
scroll to position [0, 0]
